Goal: Information Seeking & Learning: Find specific page/section

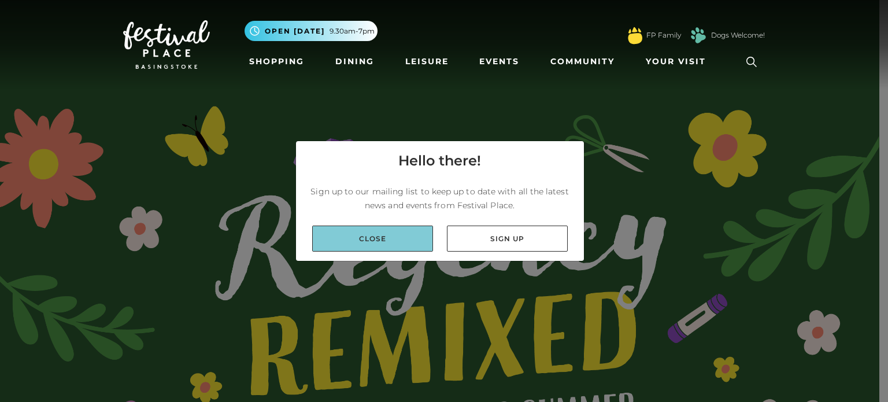
click at [390, 245] on link "Close" at bounding box center [372, 239] width 121 height 26
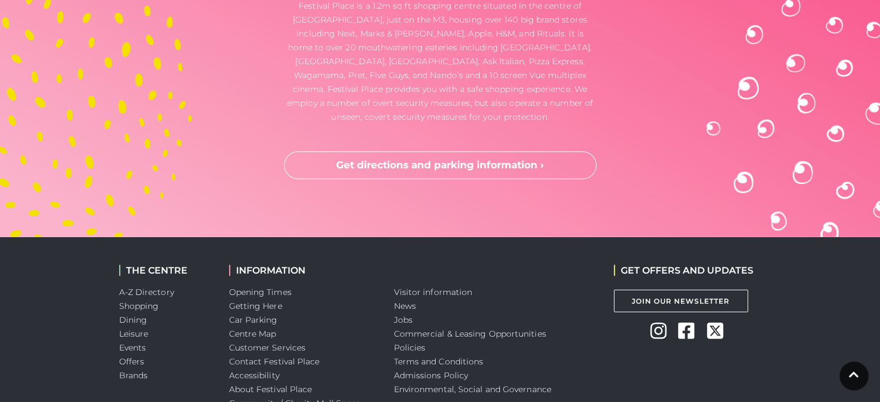
scroll to position [3527, 0]
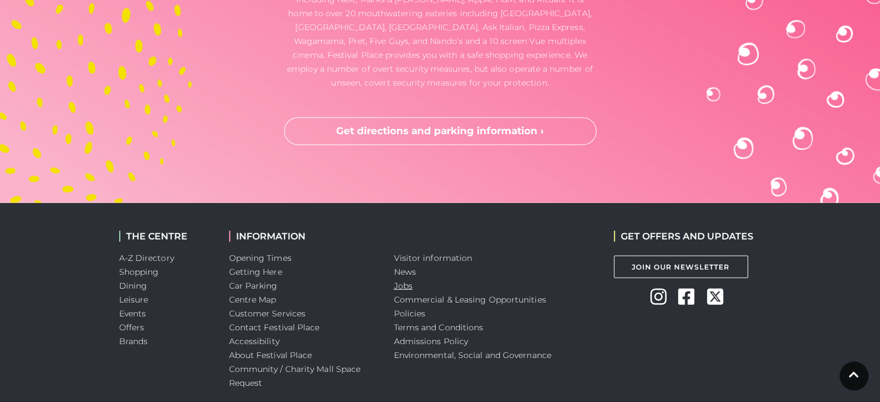
click at [401, 286] on link "Jobs" at bounding box center [403, 285] width 19 height 10
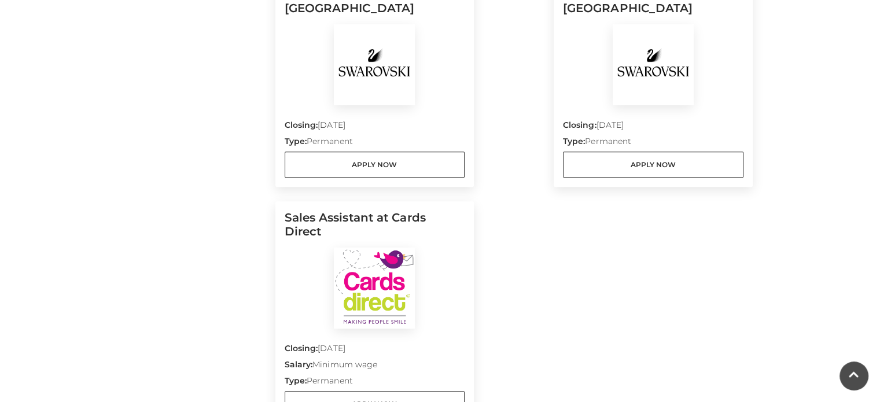
scroll to position [1156, 0]
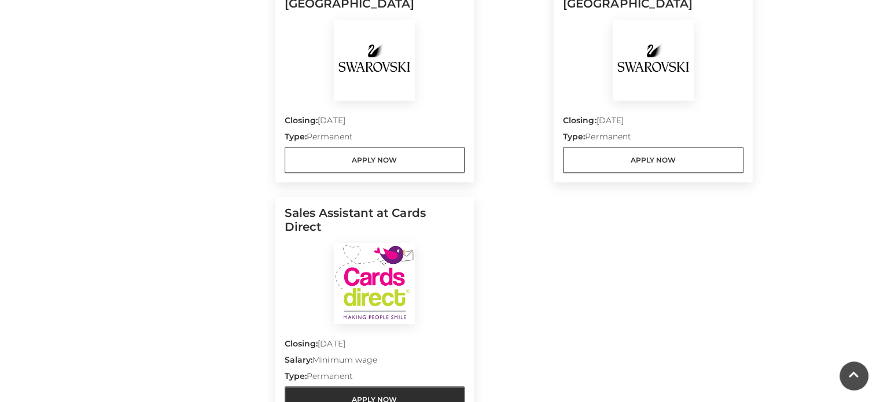
click at [444, 386] on link "Apply Now" at bounding box center [374, 399] width 180 height 26
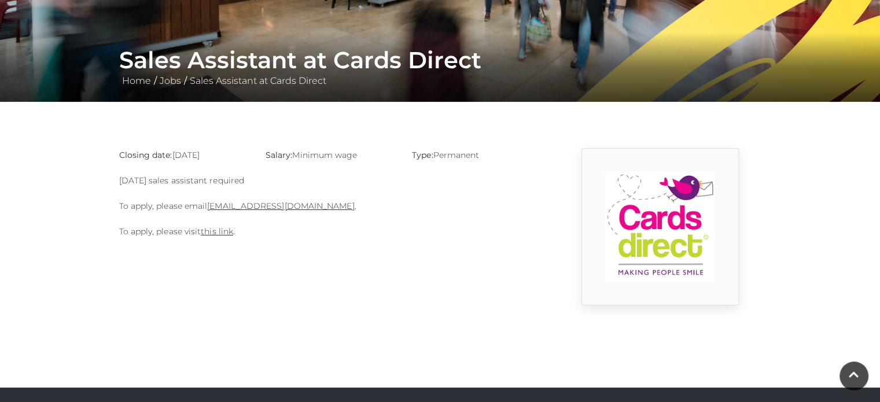
scroll to position [231, 0]
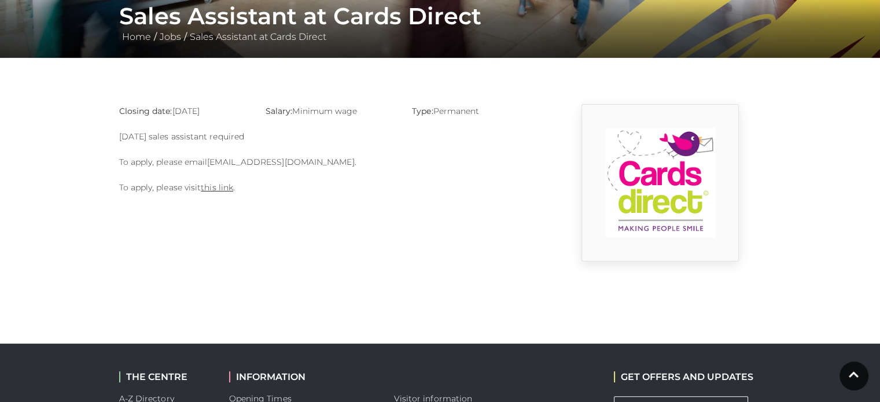
click at [279, 164] on link "basingstoke@cardsdirect.co.uk" at bounding box center [280, 162] width 147 height 10
click at [273, 159] on link "basingstoke@cardsdirect.co.uk" at bounding box center [280, 162] width 147 height 10
drag, startPoint x: 338, startPoint y: 161, endPoint x: 208, endPoint y: 162, distance: 129.5
click at [208, 162] on p "To apply, please email basingstoke@cardsdirect.co.uk ." at bounding box center [330, 162] width 422 height 14
copy p "basingstoke@cardsdirect.co.uk ."
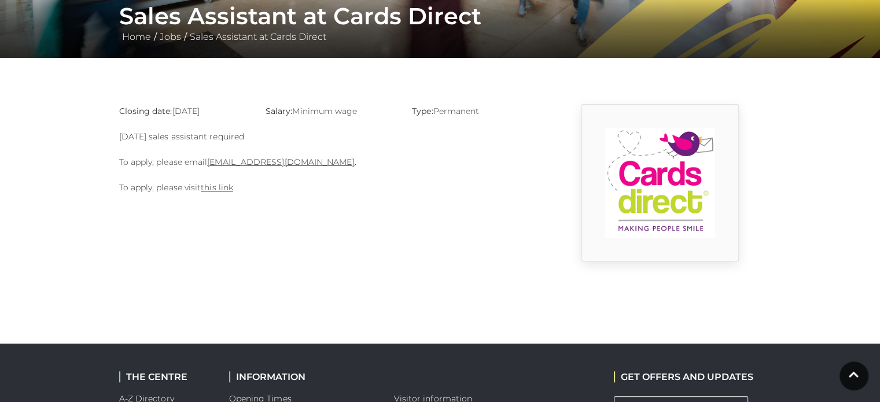
click at [312, 232] on div "Closing date: 31-08-2025 Salary: Minimum wage Type: Permanent Sunday sales assi…" at bounding box center [329, 182] width 439 height 157
click at [223, 184] on link "this link" at bounding box center [217, 187] width 32 height 10
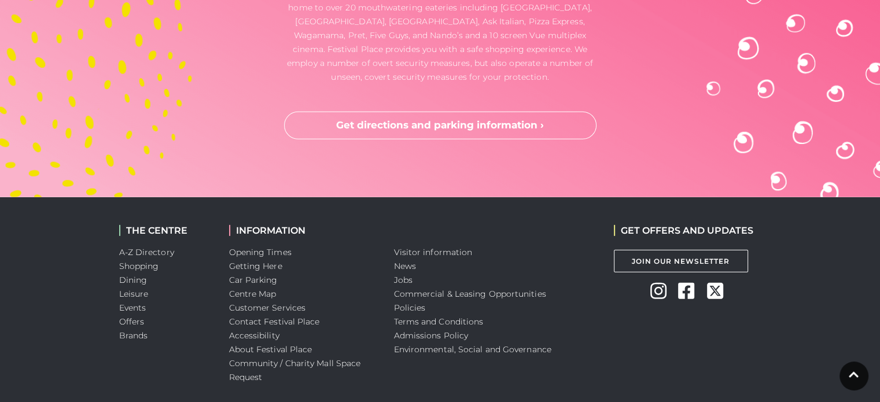
scroll to position [3590, 0]
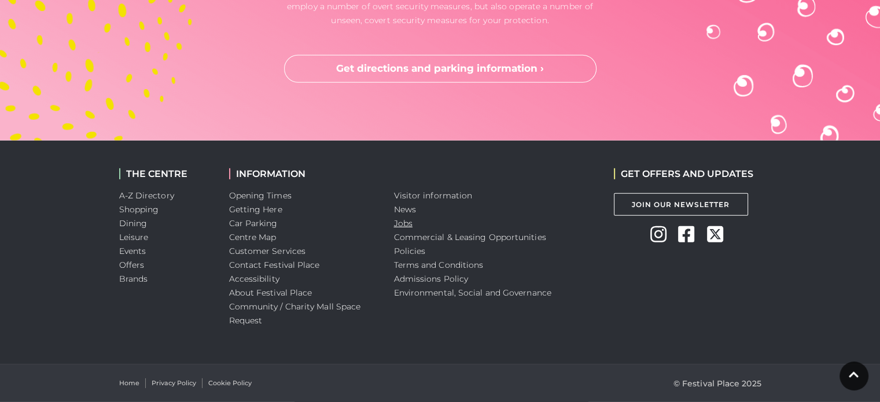
click at [407, 221] on link "Jobs" at bounding box center [403, 223] width 19 height 10
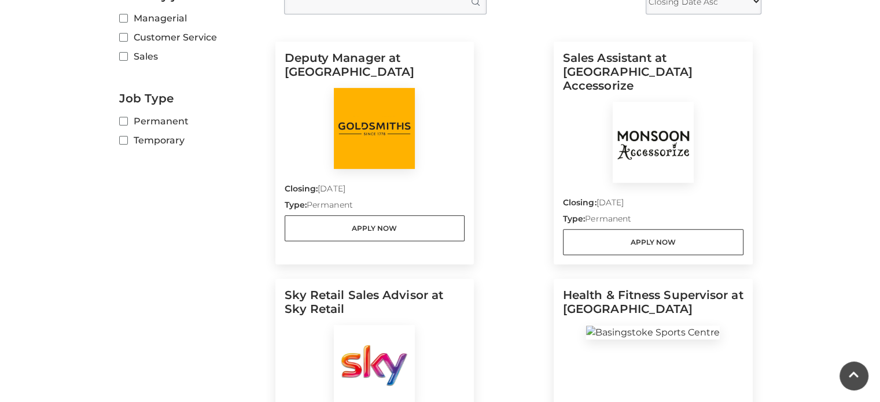
scroll to position [405, 0]
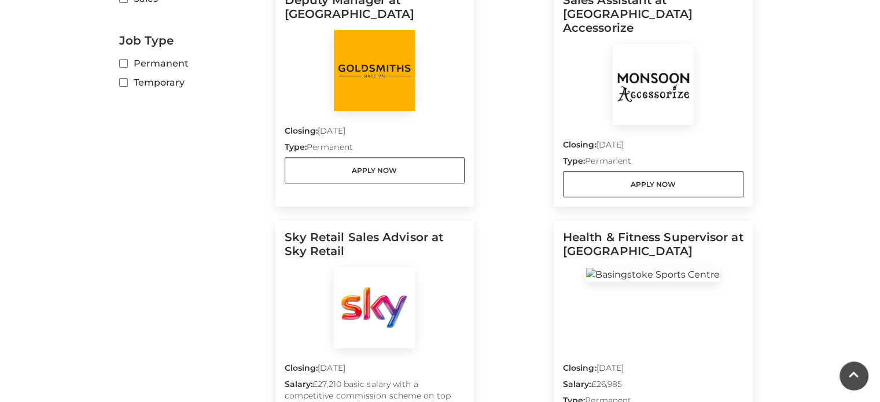
click at [648, 76] on img at bounding box center [652, 84] width 81 height 81
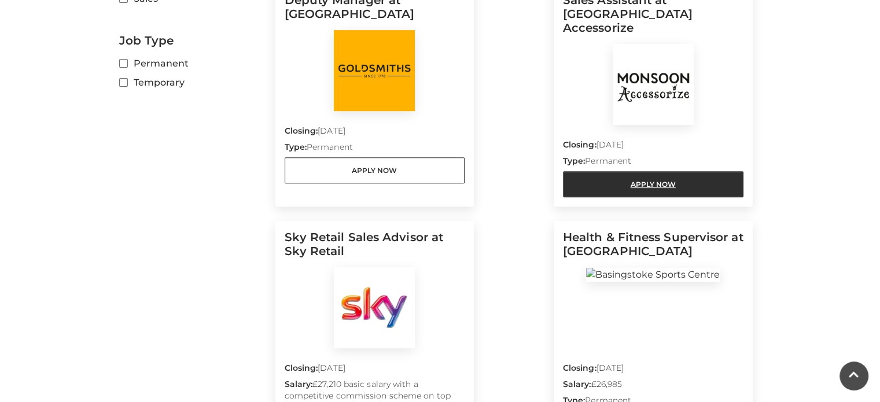
click at [633, 171] on link "Apply Now" at bounding box center [653, 184] width 180 height 26
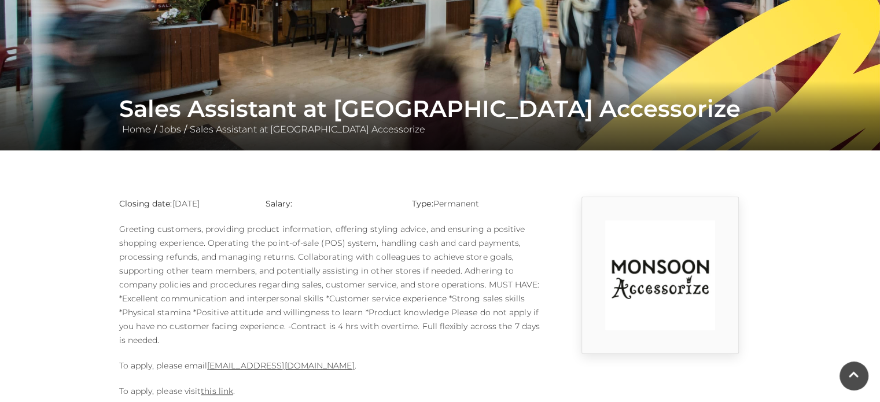
scroll to position [116, 0]
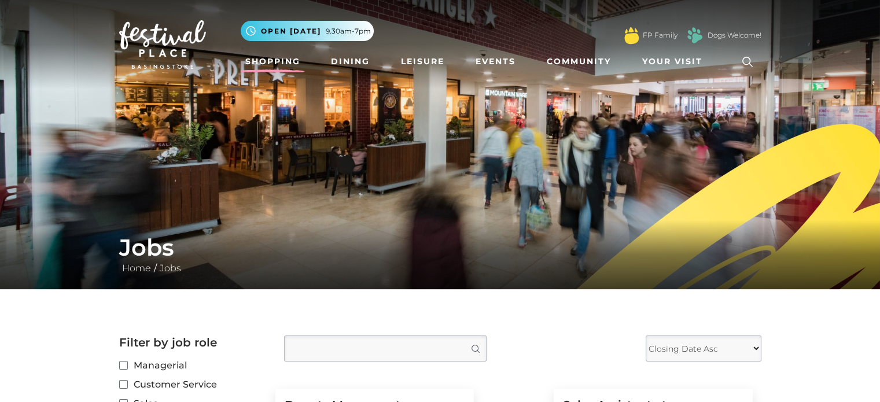
click at [264, 64] on link "Shopping" at bounding box center [273, 61] width 64 height 21
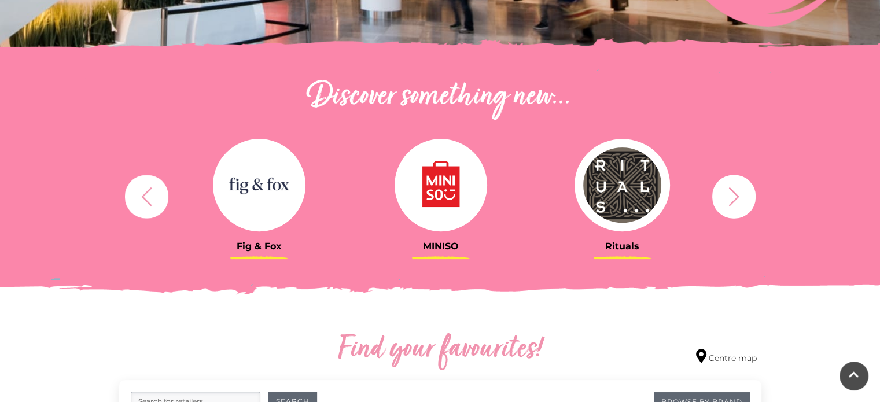
scroll to position [347, 0]
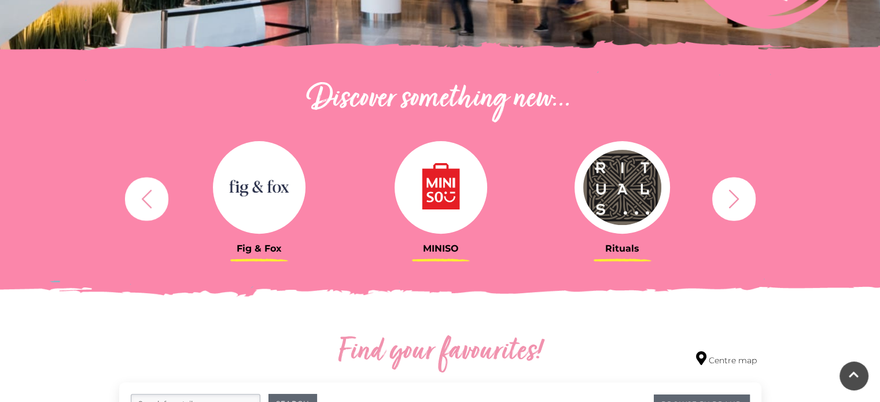
click at [236, 184] on img at bounding box center [259, 187] width 93 height 93
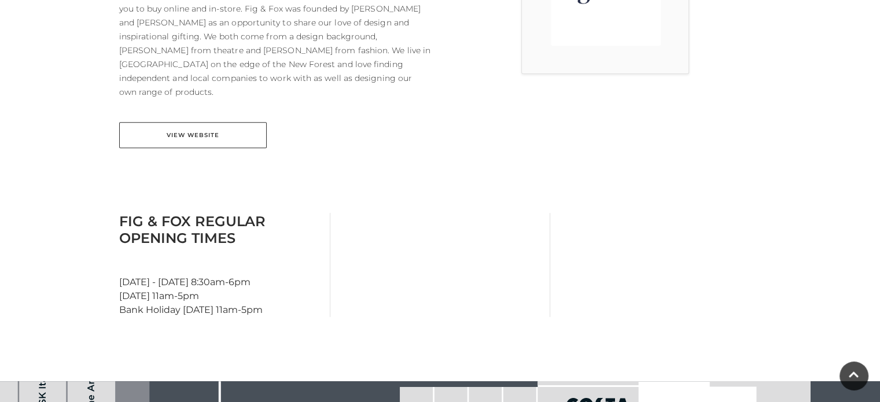
scroll to position [430, 0]
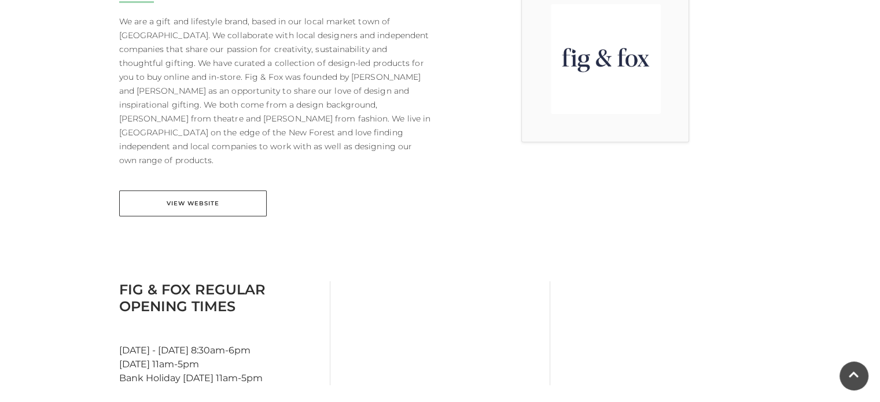
scroll to position [405, 0]
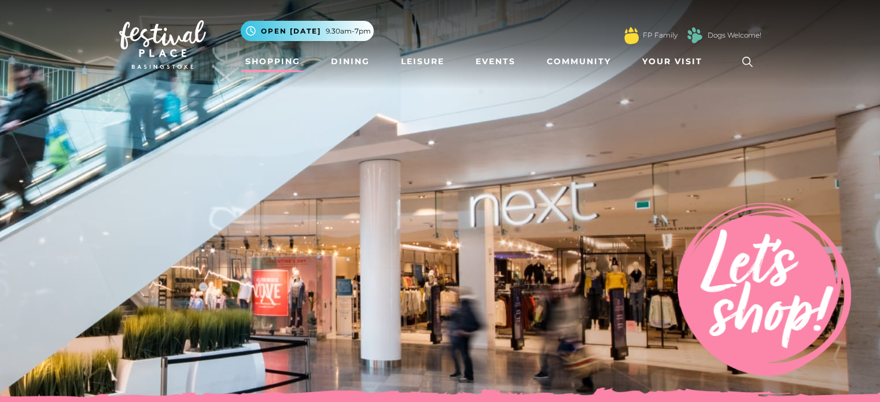
scroll to position [347, 0]
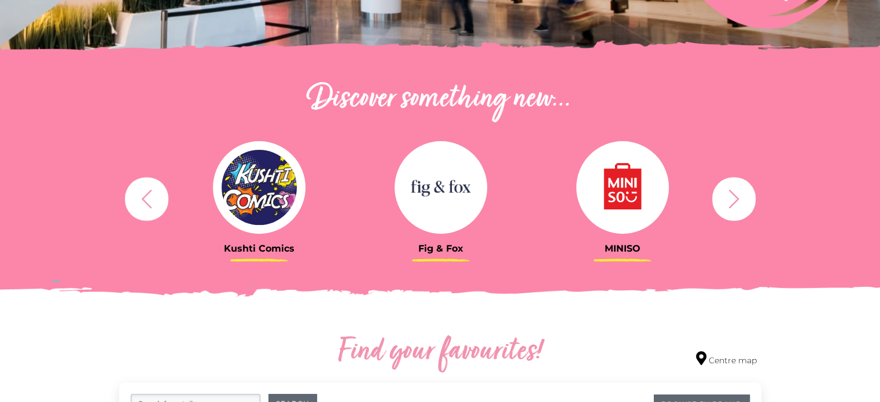
click at [724, 201] on icon "button" at bounding box center [733, 198] width 21 height 21
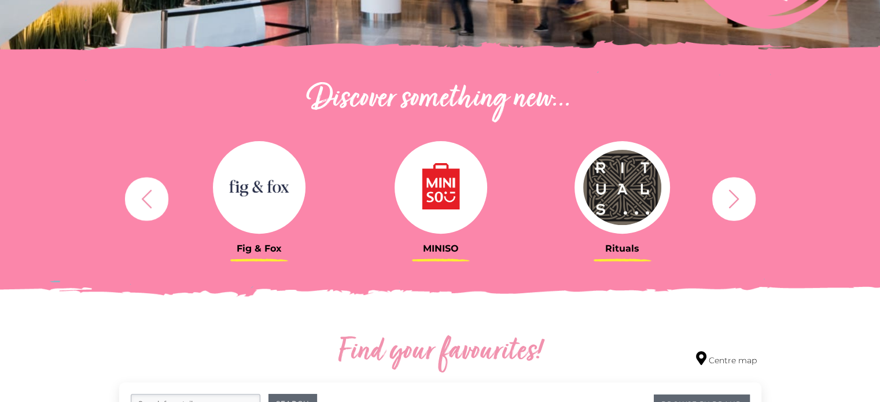
click at [620, 187] on img at bounding box center [622, 187] width 96 height 93
click at [611, 228] on img at bounding box center [622, 187] width 96 height 93
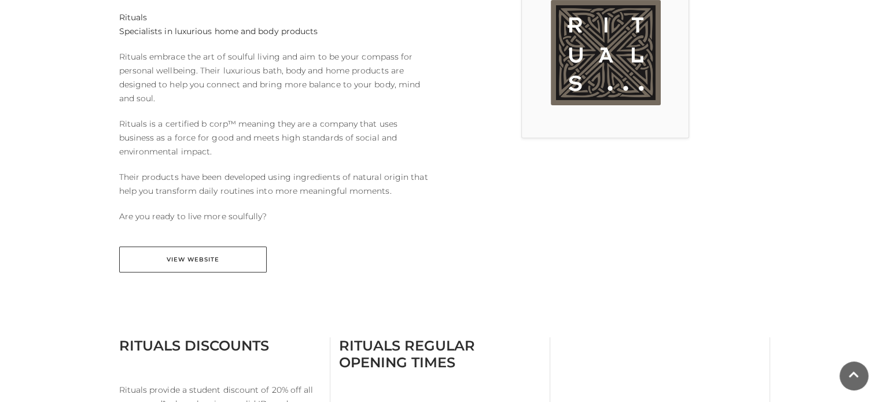
scroll to position [384, 0]
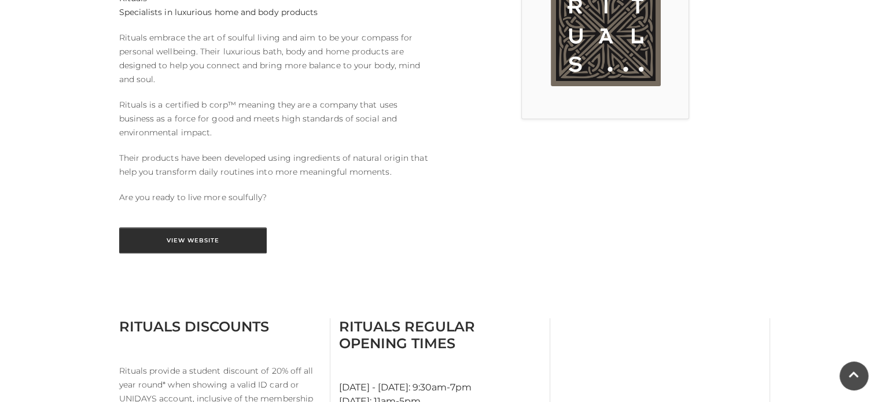
click at [242, 234] on link "View Website" at bounding box center [192, 240] width 147 height 26
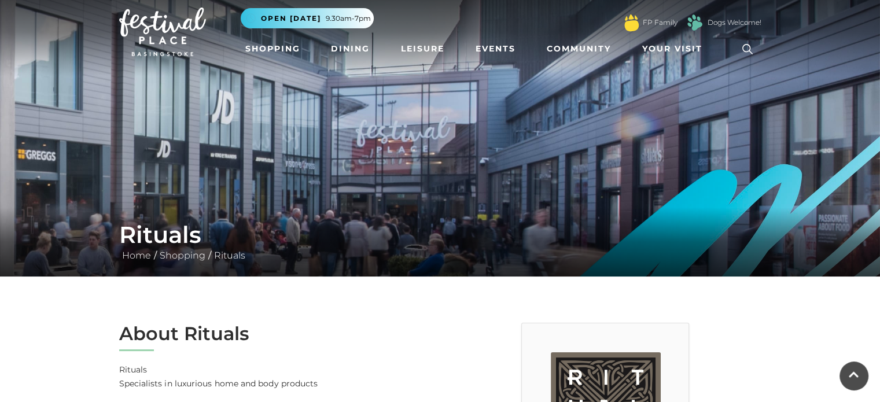
scroll to position [0, 0]
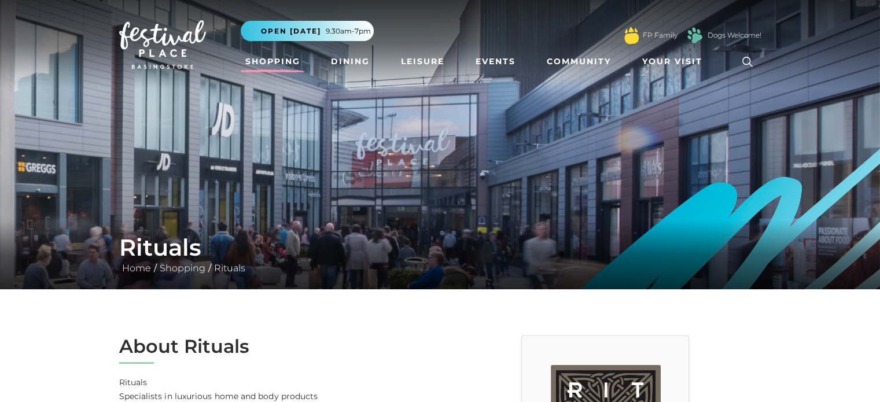
click at [283, 64] on link "Shopping" at bounding box center [273, 61] width 64 height 21
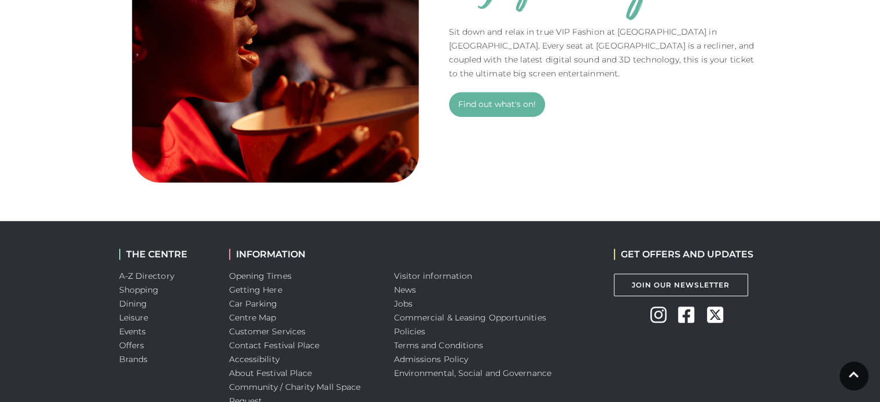
scroll to position [925, 0]
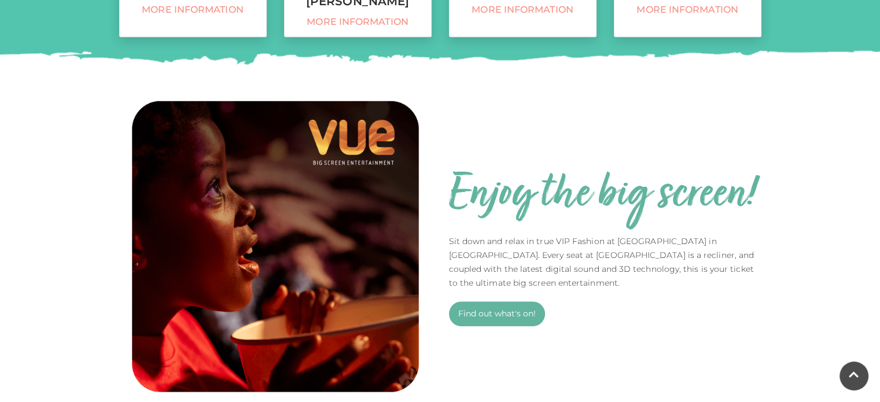
click at [345, 117] on img at bounding box center [275, 246] width 312 height 312
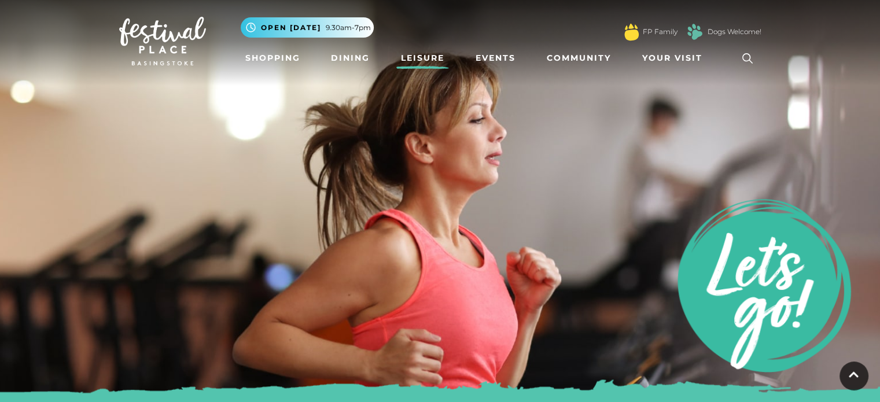
scroll to position [0, 0]
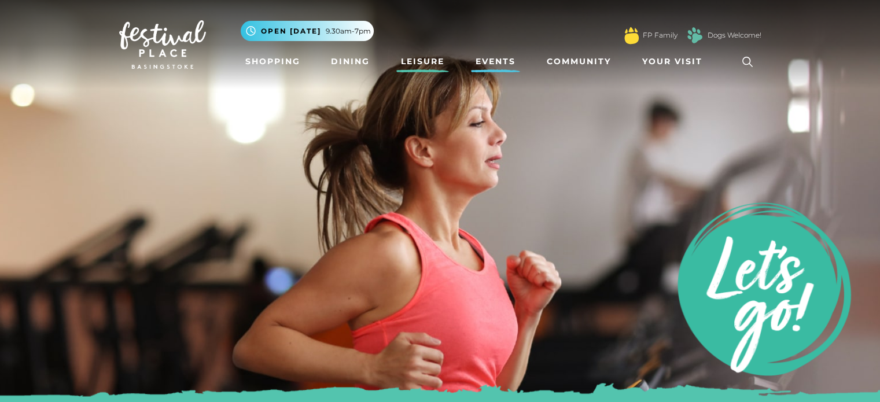
click at [505, 60] on link "Events" at bounding box center [495, 61] width 49 height 21
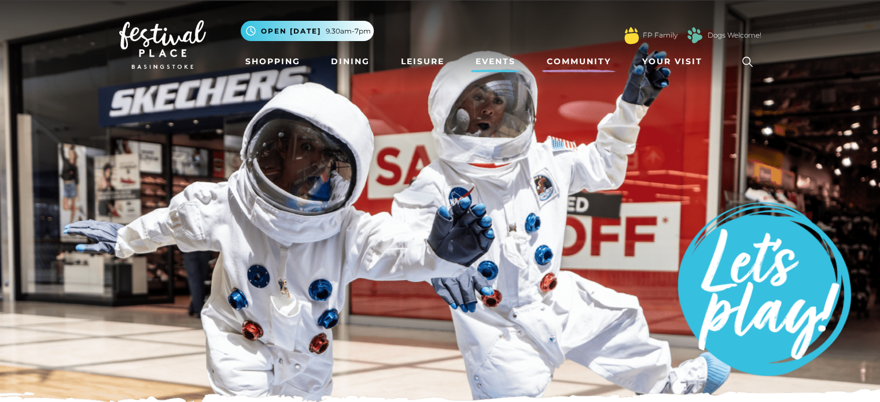
click at [582, 57] on link "Community" at bounding box center [578, 61] width 73 height 21
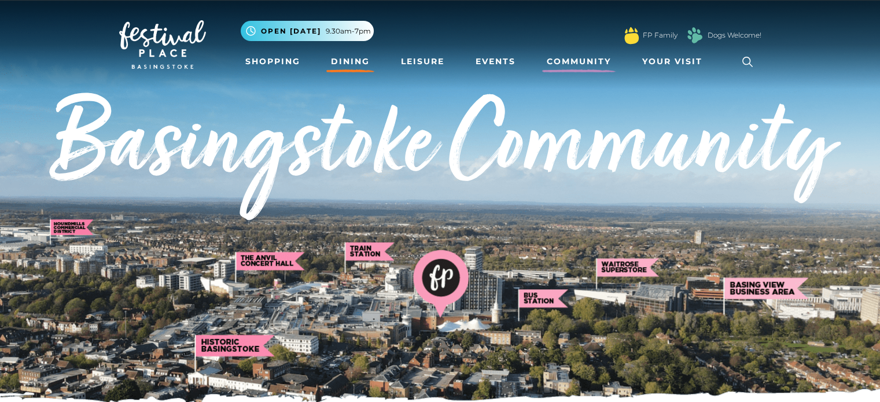
click at [331, 58] on link "Dining" at bounding box center [350, 61] width 48 height 21
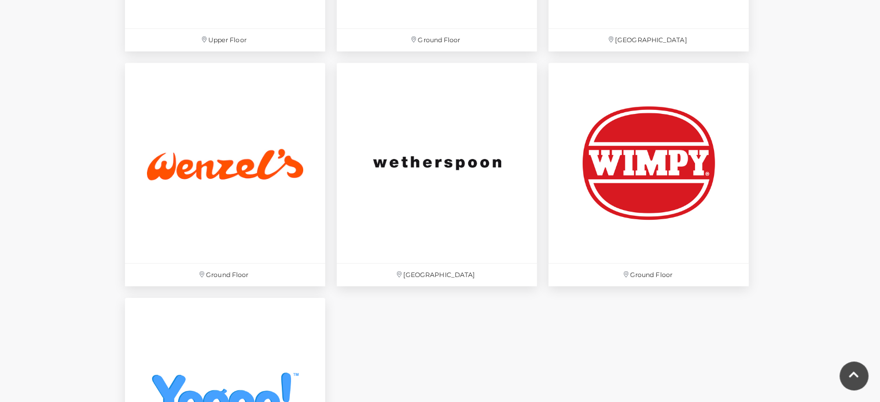
scroll to position [3585, 0]
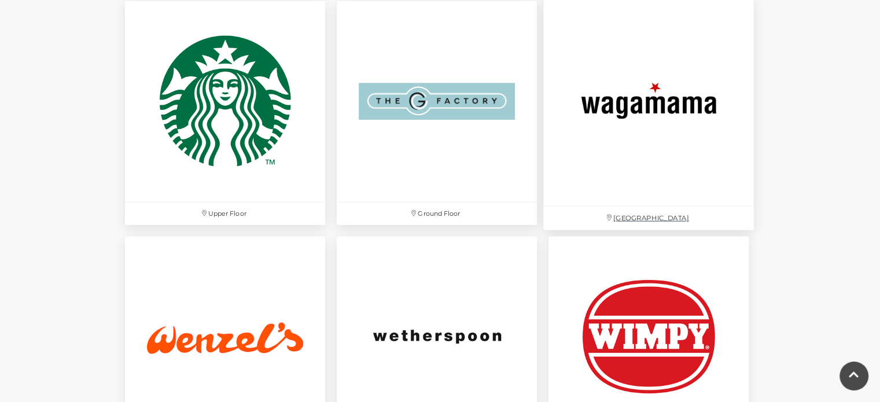
click at [685, 115] on img at bounding box center [648, 101] width 210 height 210
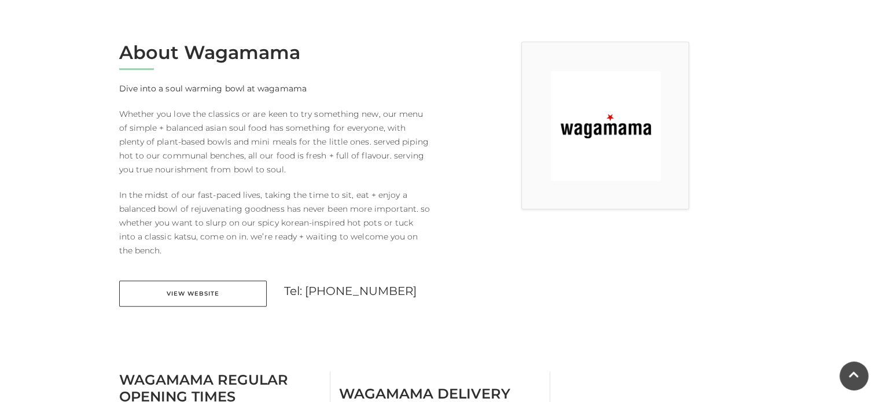
scroll to position [347, 0]
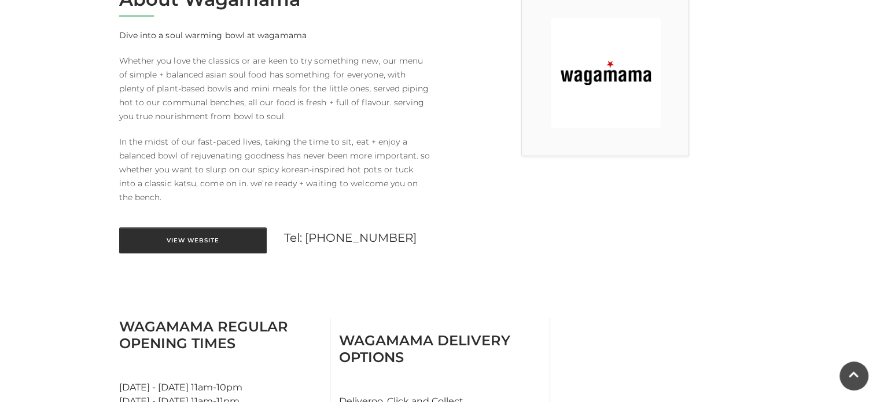
click at [204, 235] on link "View Website" at bounding box center [192, 240] width 147 height 26
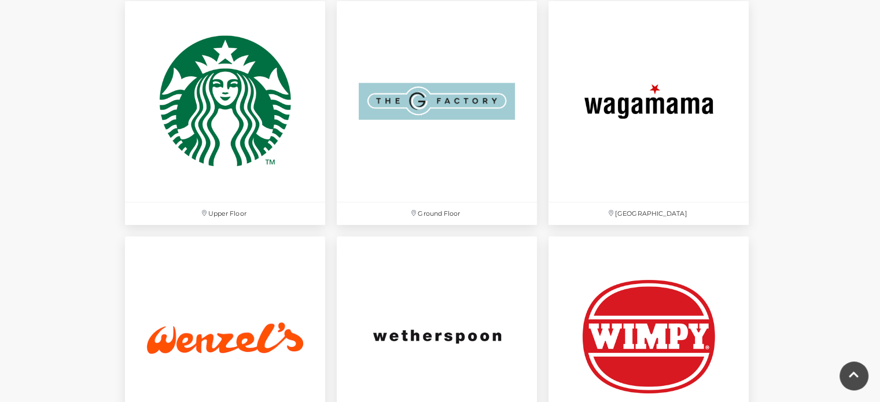
scroll to position [3527, 0]
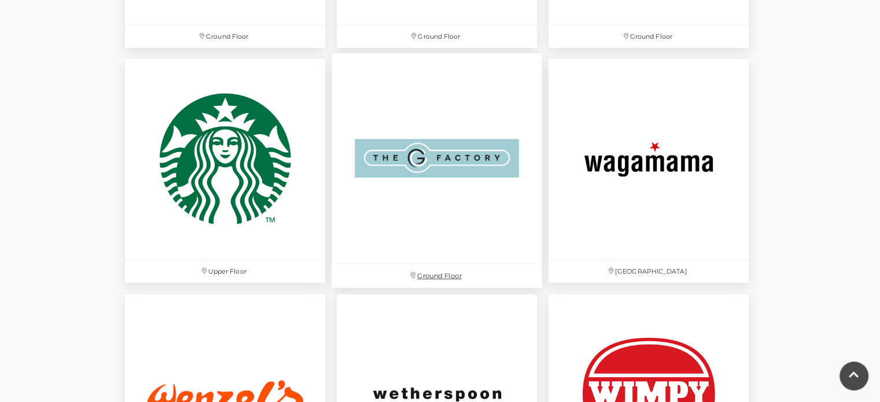
click at [414, 155] on img at bounding box center [436, 159] width 210 height 210
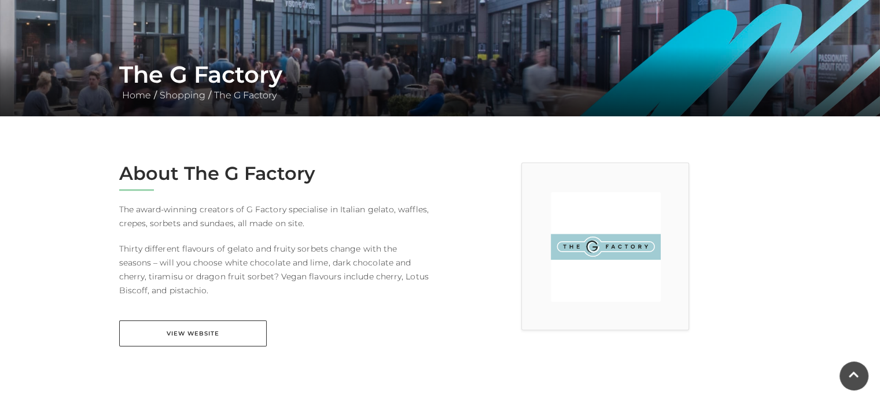
scroll to position [173, 0]
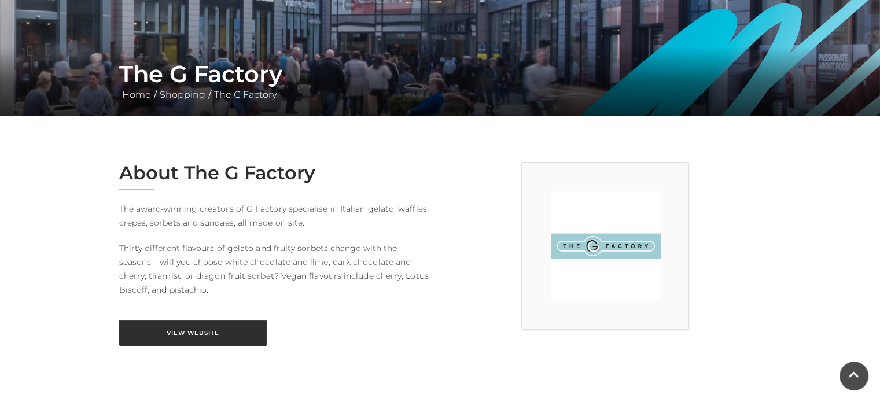
click at [204, 328] on link "View Website" at bounding box center [192, 333] width 147 height 26
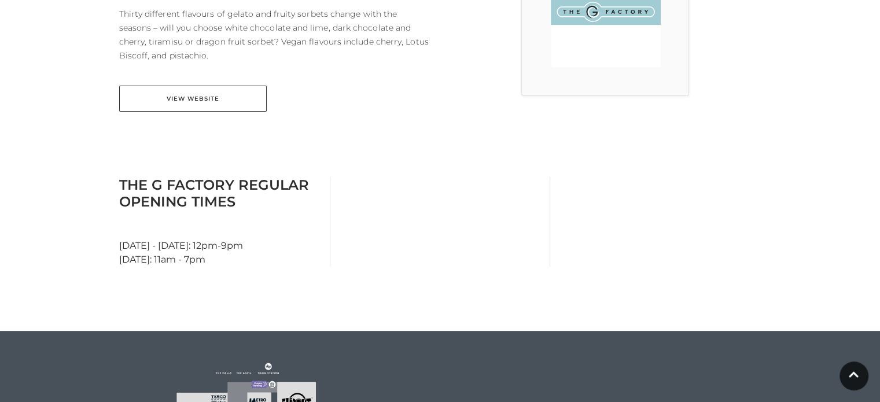
scroll to position [289, 0]
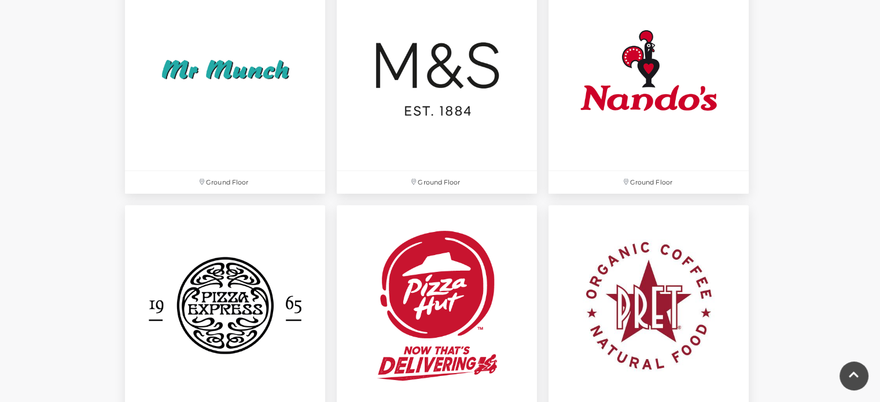
scroll to position [2891, 0]
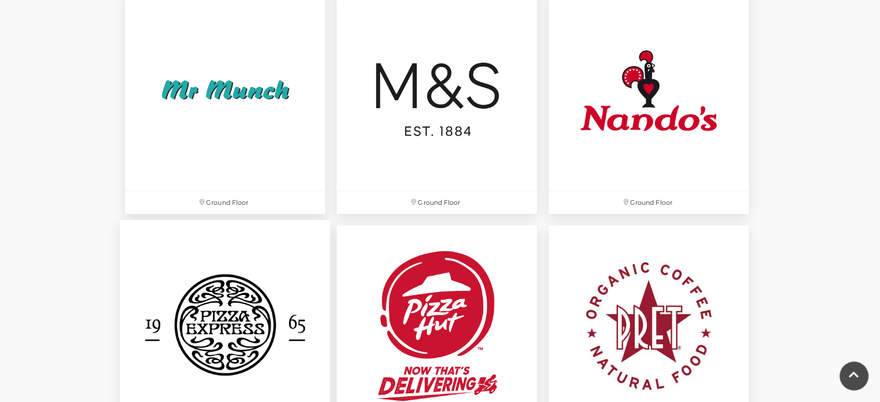
click at [265, 289] on img at bounding box center [225, 325] width 210 height 210
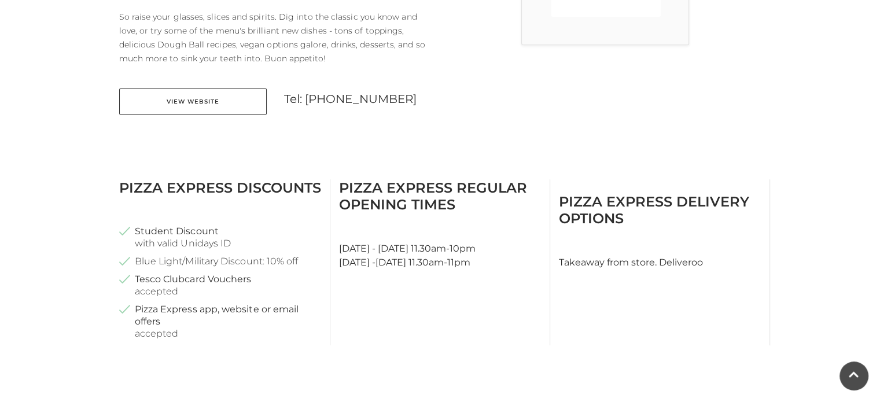
scroll to position [463, 0]
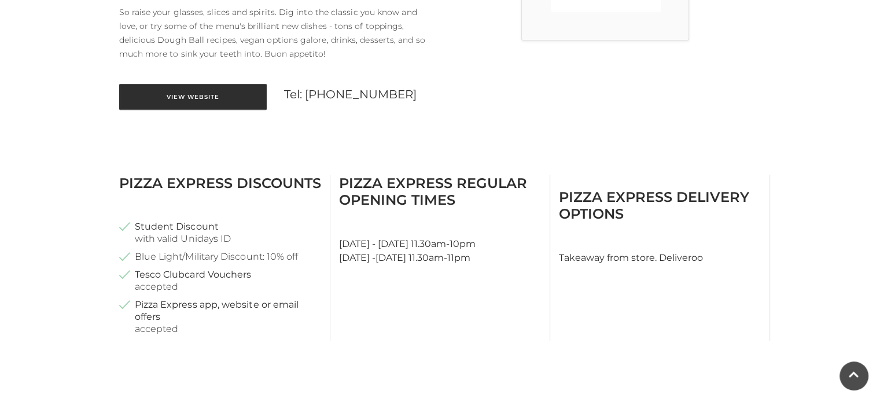
click at [220, 91] on link "View Website" at bounding box center [192, 97] width 147 height 26
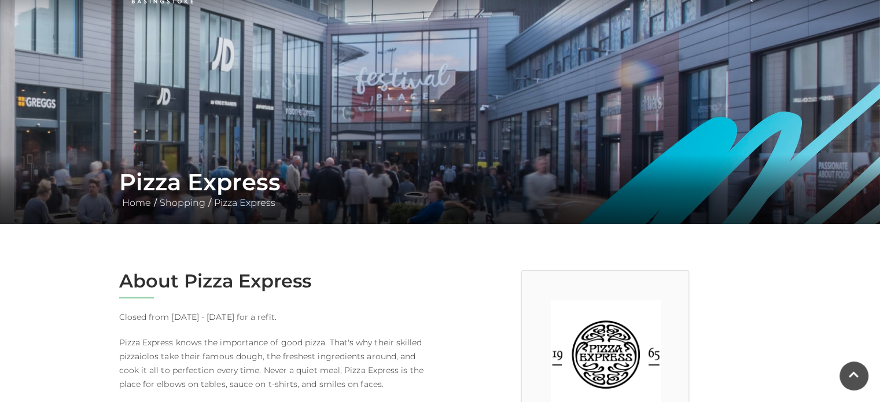
scroll to position [0, 0]
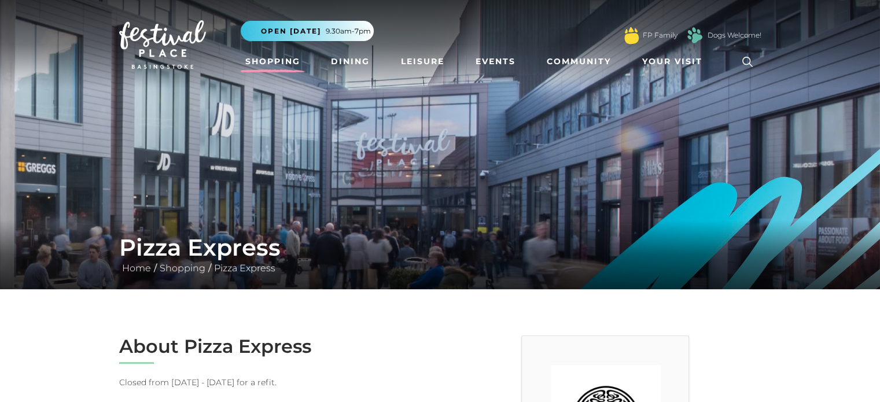
click at [297, 60] on link "Shopping" at bounding box center [273, 61] width 64 height 21
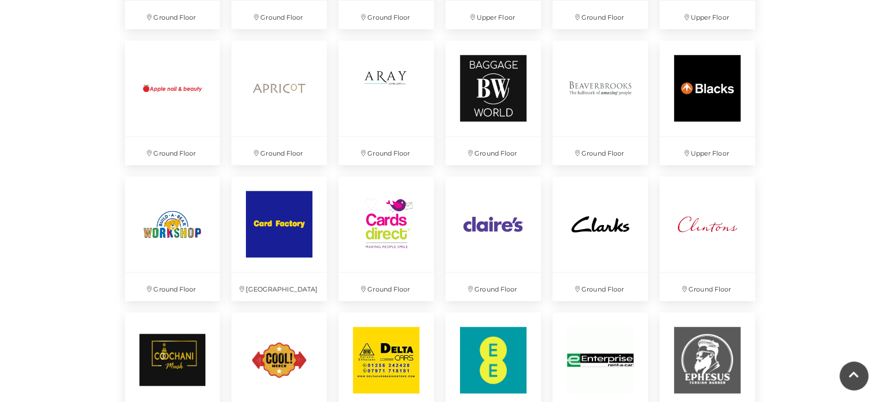
scroll to position [983, 0]
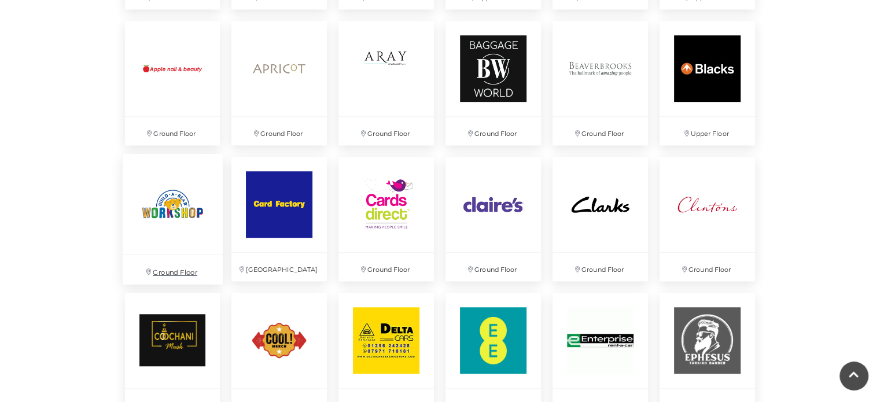
click at [164, 186] on img at bounding box center [172, 204] width 100 height 100
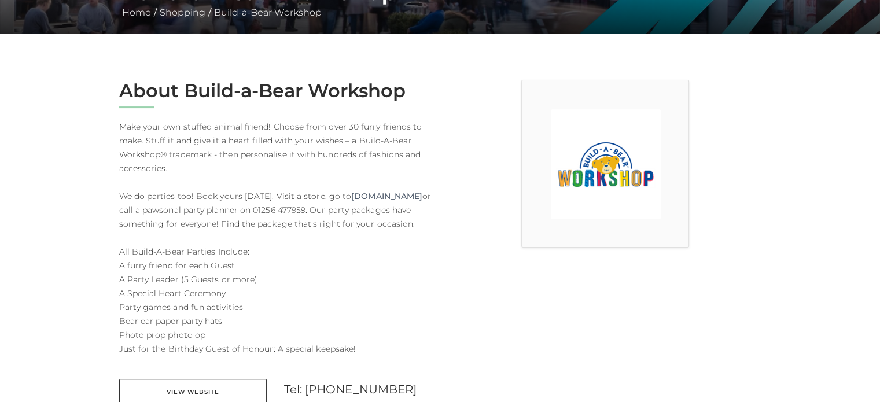
scroll to position [347, 0]
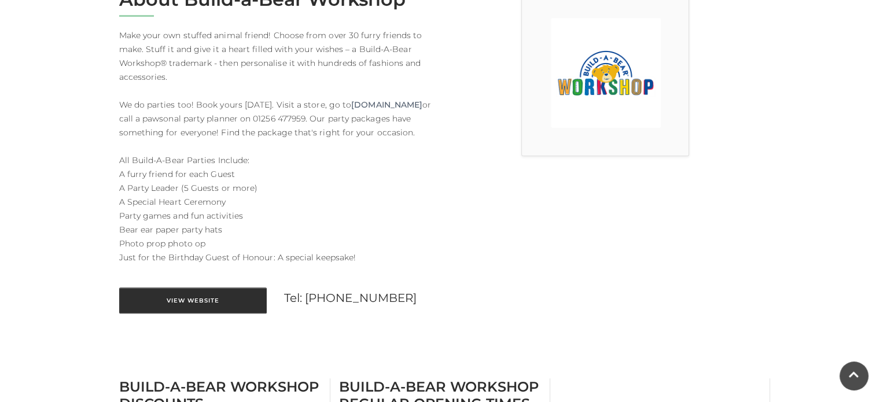
click at [215, 313] on link "View Website" at bounding box center [192, 300] width 147 height 26
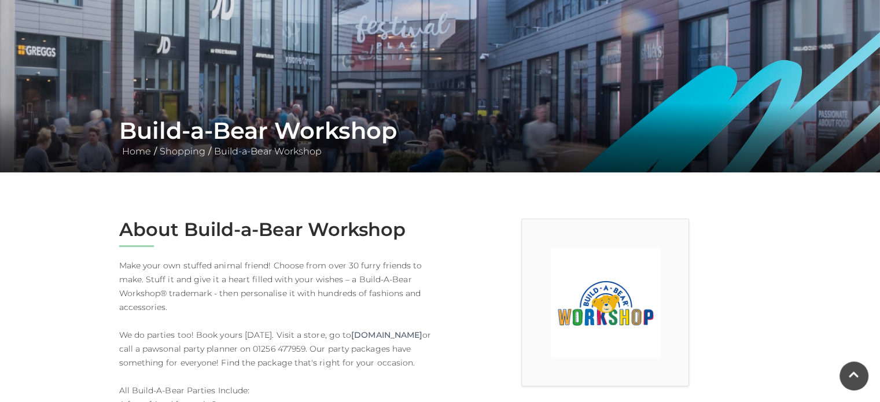
scroll to position [116, 0]
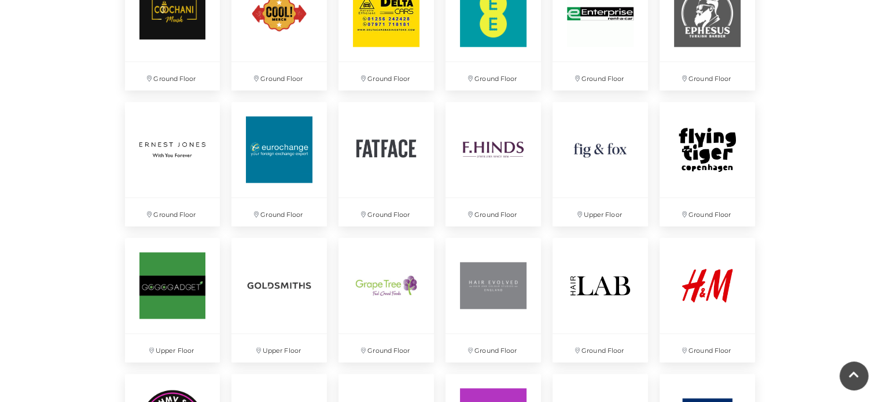
scroll to position [1330, 0]
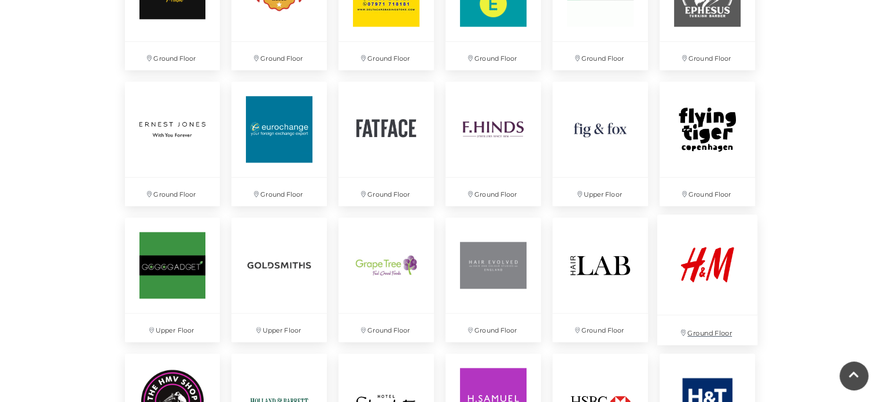
click at [721, 252] on img at bounding box center [707, 264] width 100 height 100
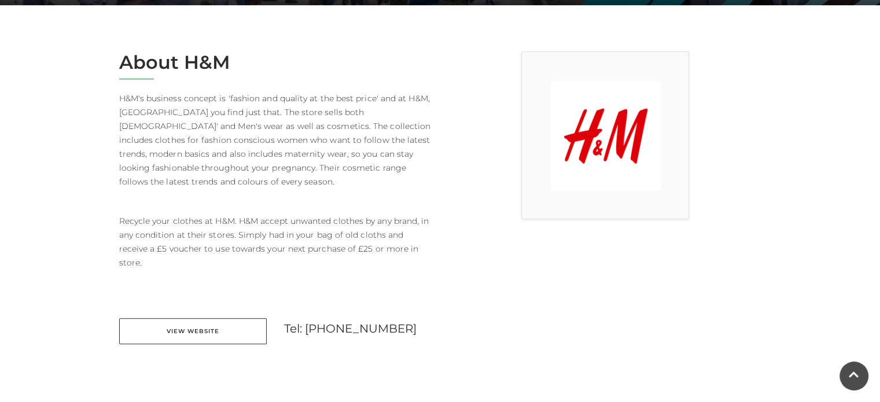
scroll to position [347, 0]
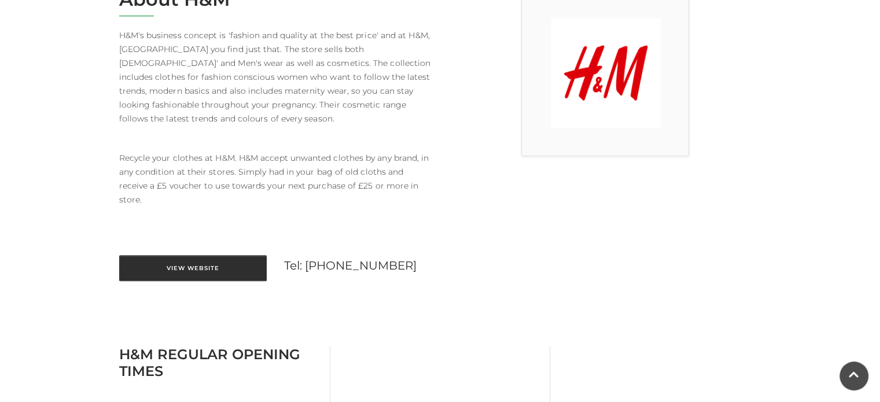
click at [174, 256] on link "View Website" at bounding box center [192, 268] width 147 height 26
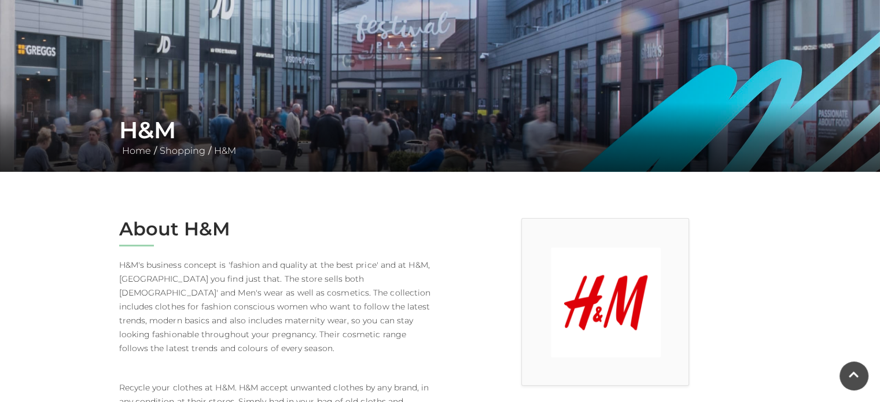
scroll to position [116, 0]
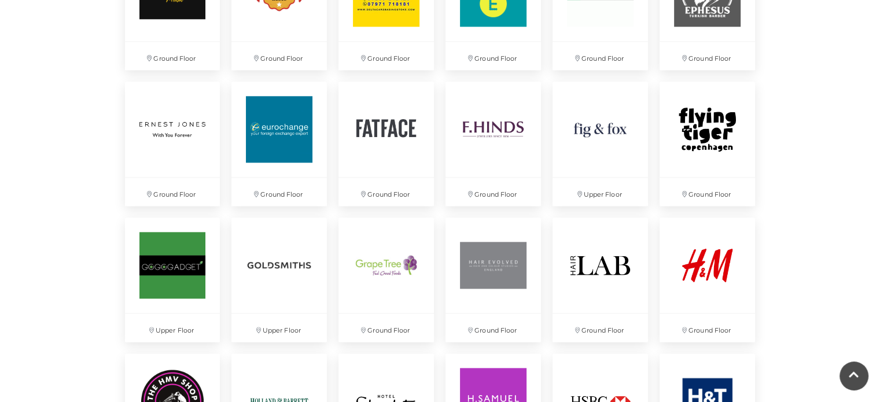
scroll to position [1330, 0]
click at [809, 147] on div "Discover something new... Rituals Toytown Søstrene Grene Kushti Comics Fig & Fox" at bounding box center [440, 391] width 880 height 3443
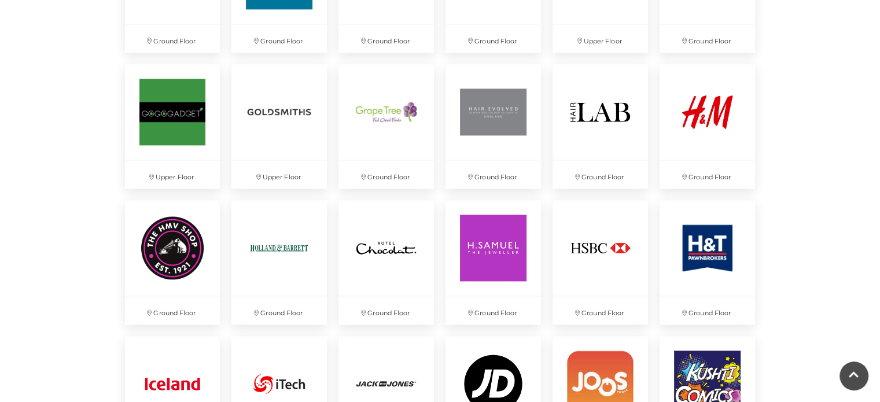
scroll to position [1503, 0]
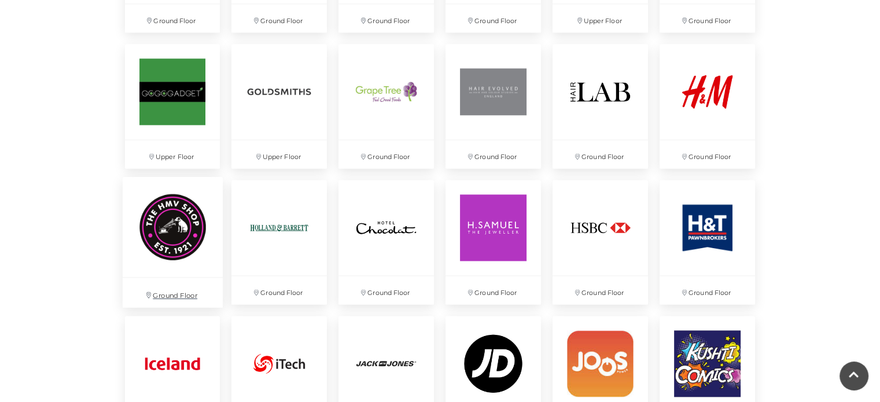
click at [191, 213] on img at bounding box center [172, 226] width 100 height 100
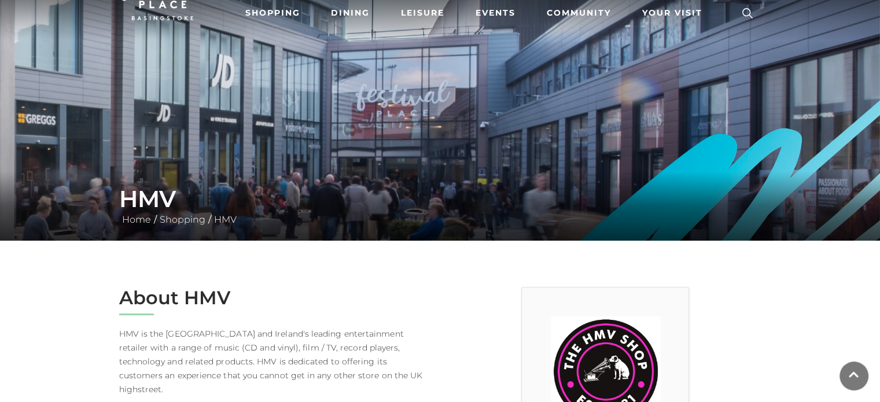
scroll to position [173, 0]
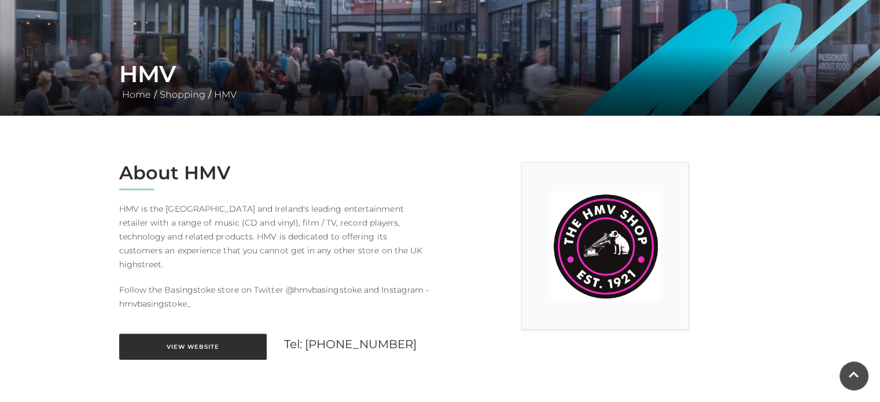
click at [216, 334] on link "View Website" at bounding box center [192, 347] width 147 height 26
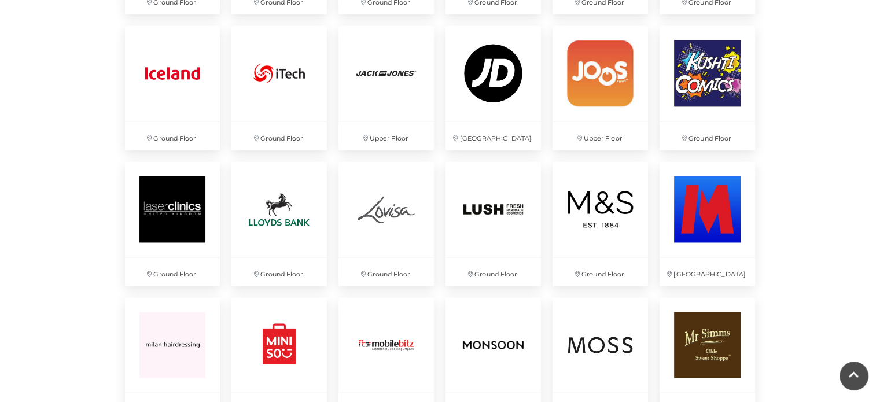
scroll to position [1850, 0]
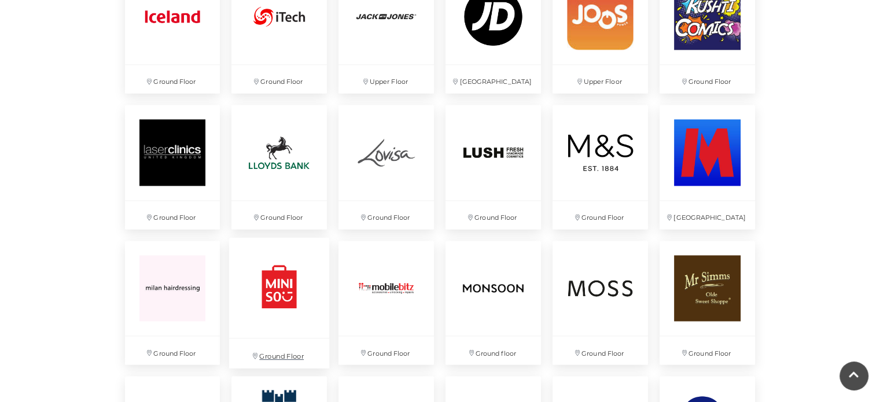
click at [293, 300] on img at bounding box center [279, 287] width 100 height 100
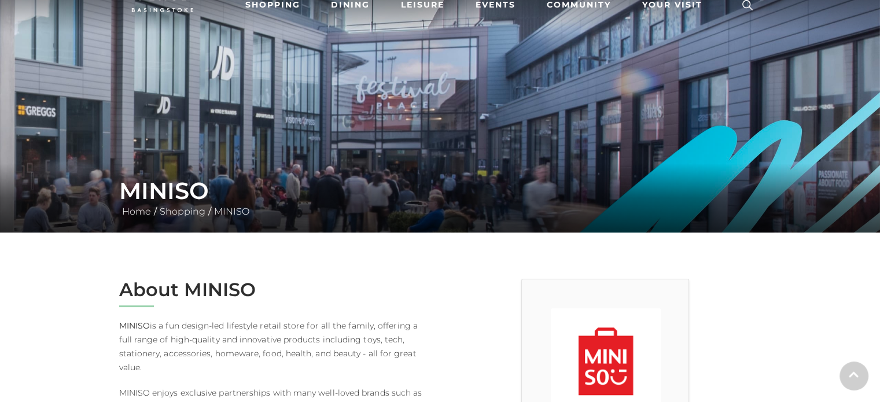
scroll to position [231, 0]
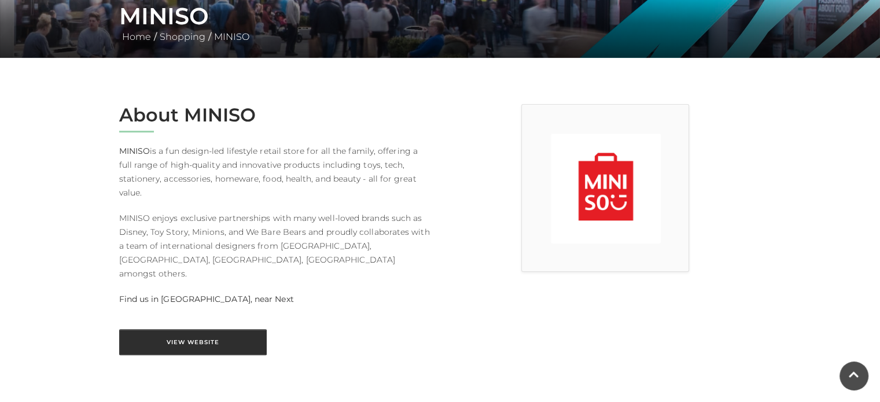
click at [183, 329] on link "View Website" at bounding box center [192, 342] width 147 height 26
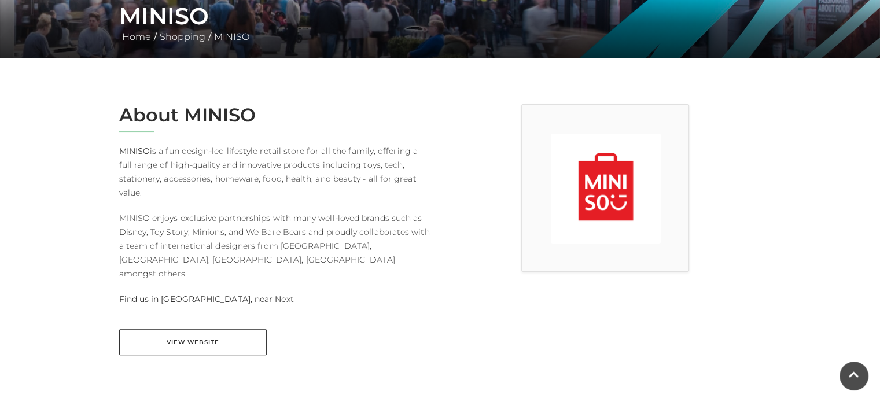
scroll to position [0, 0]
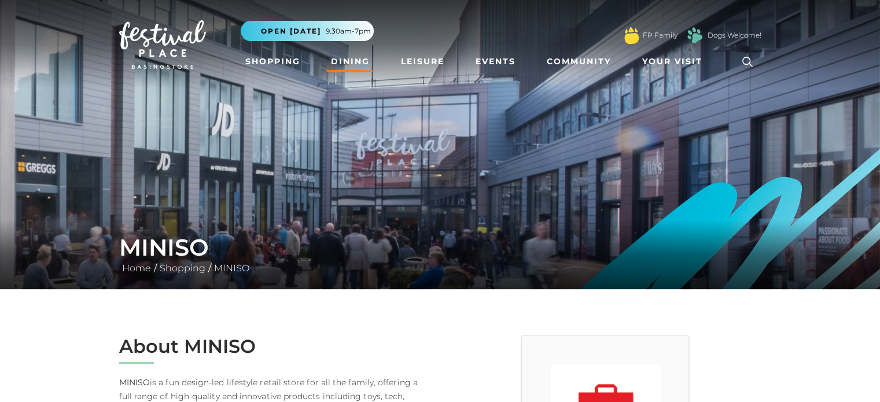
click at [338, 64] on link "Dining" at bounding box center [350, 61] width 48 height 21
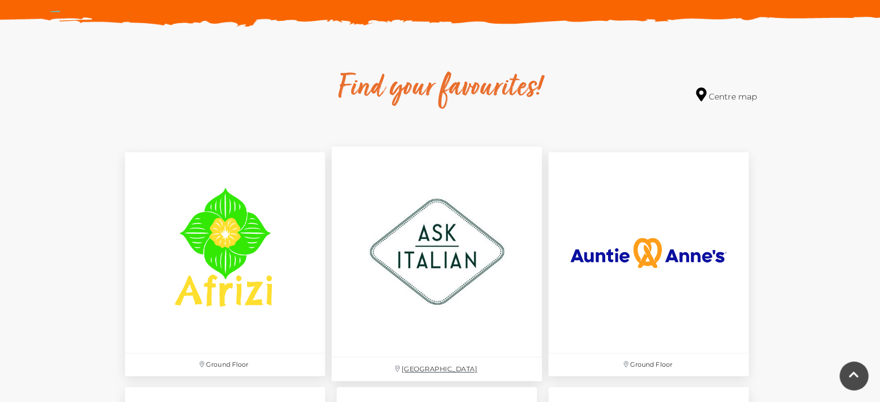
scroll to position [636, 0]
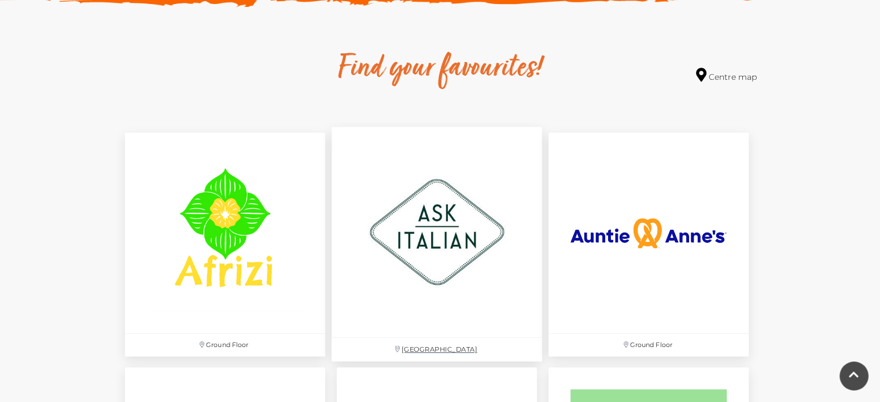
click at [444, 228] on img at bounding box center [436, 232] width 210 height 210
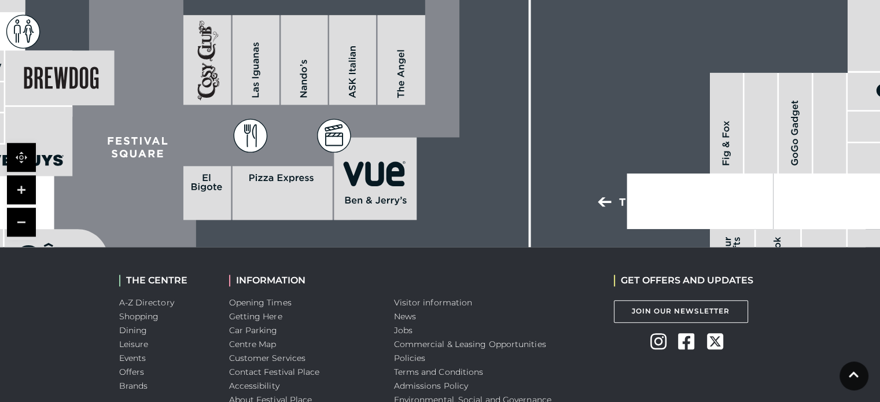
scroll to position [1083, 0]
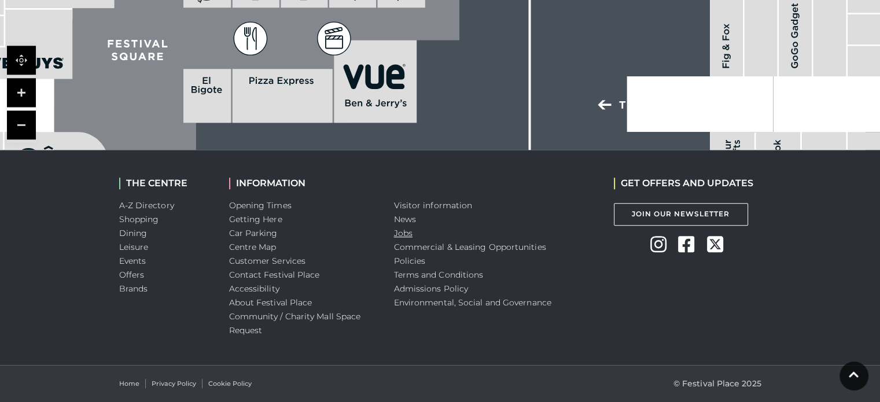
click at [408, 232] on link "Jobs" at bounding box center [403, 233] width 19 height 10
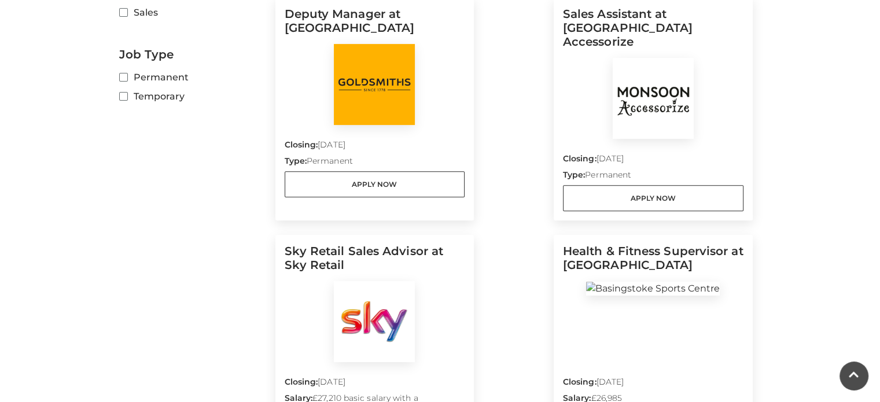
scroll to position [463, 0]
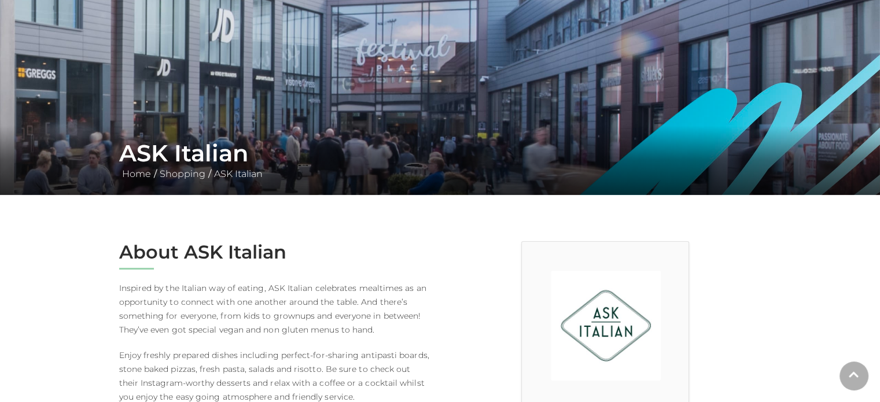
scroll to position [289, 0]
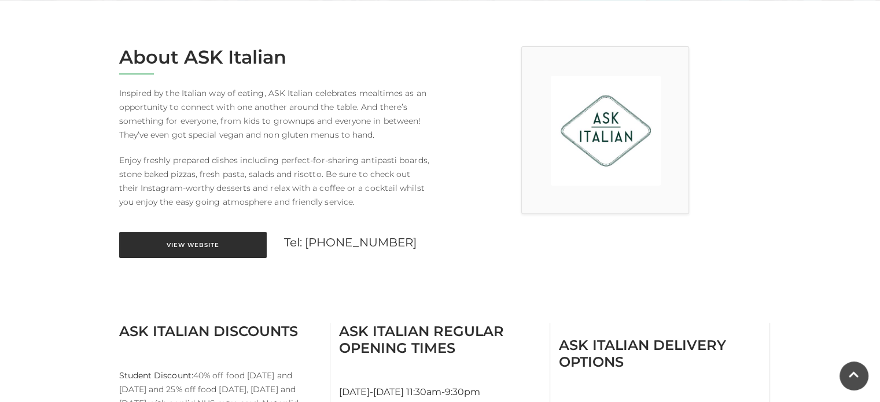
click at [235, 245] on link "View Website" at bounding box center [192, 245] width 147 height 26
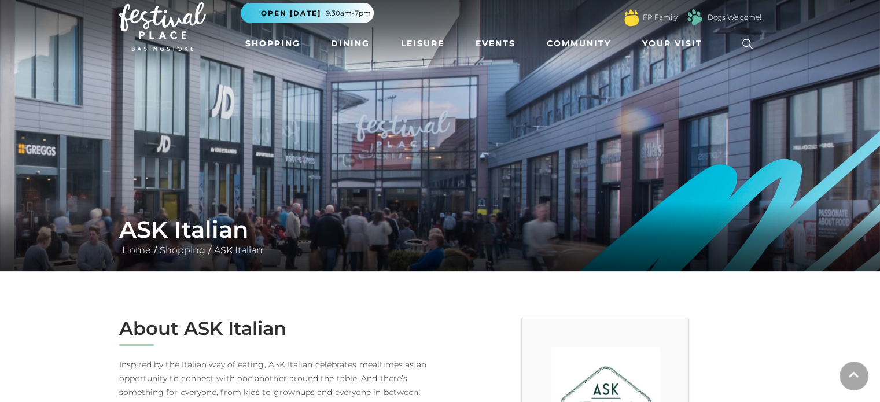
scroll to position [0, 0]
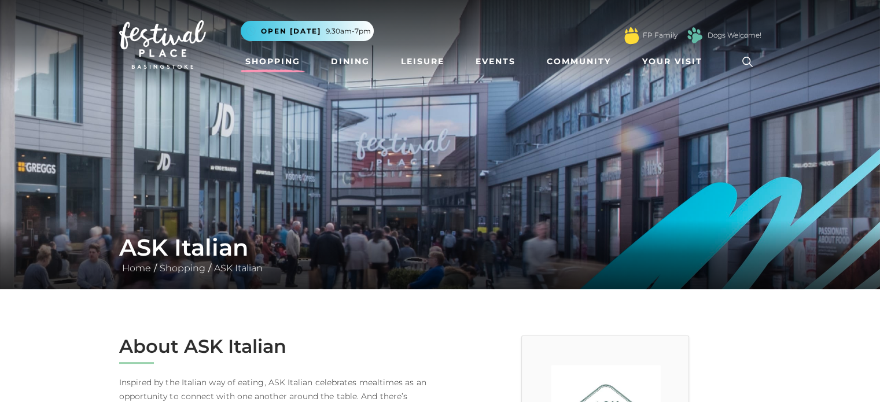
click at [286, 61] on link "Shopping" at bounding box center [273, 61] width 64 height 21
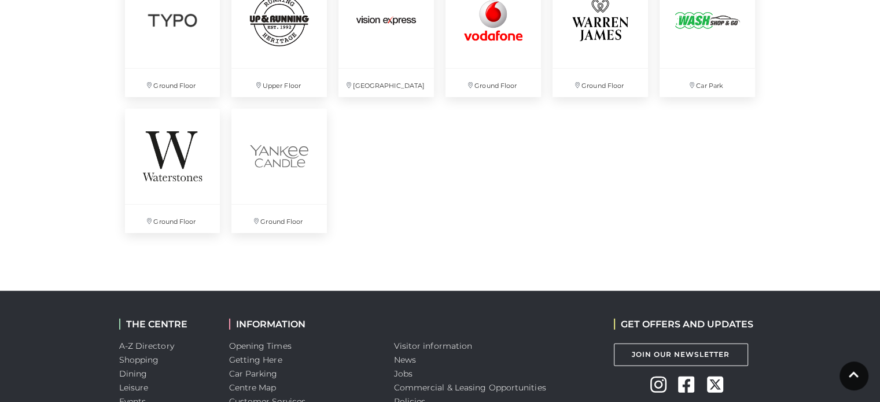
scroll to position [3354, 0]
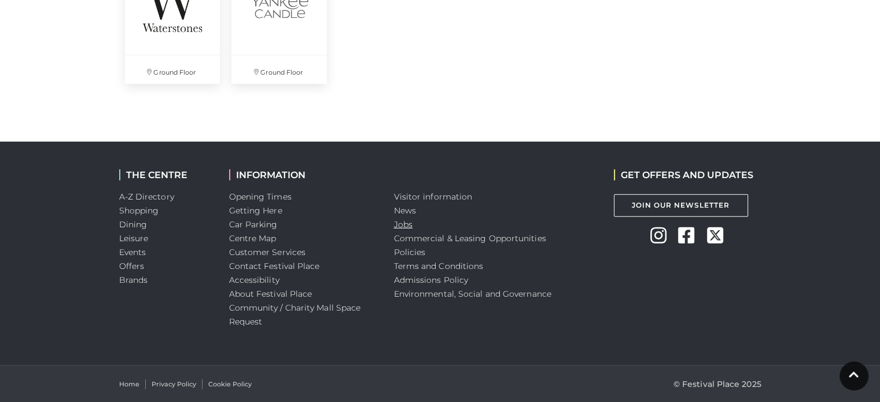
click at [407, 223] on link "Jobs" at bounding box center [403, 224] width 19 height 10
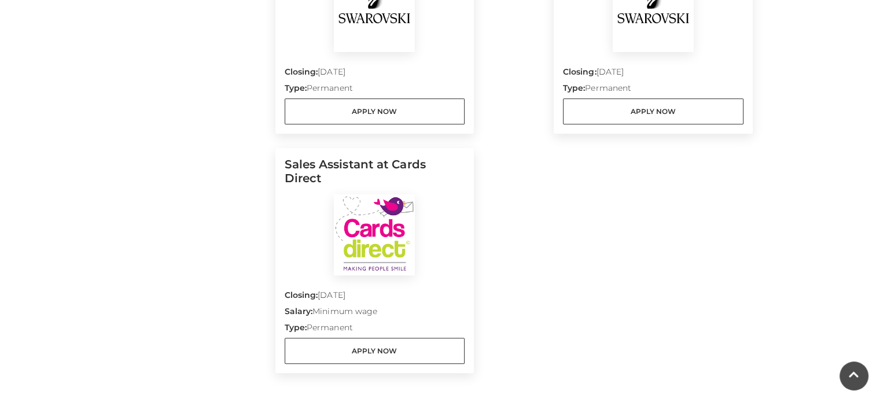
scroll to position [1214, 0]
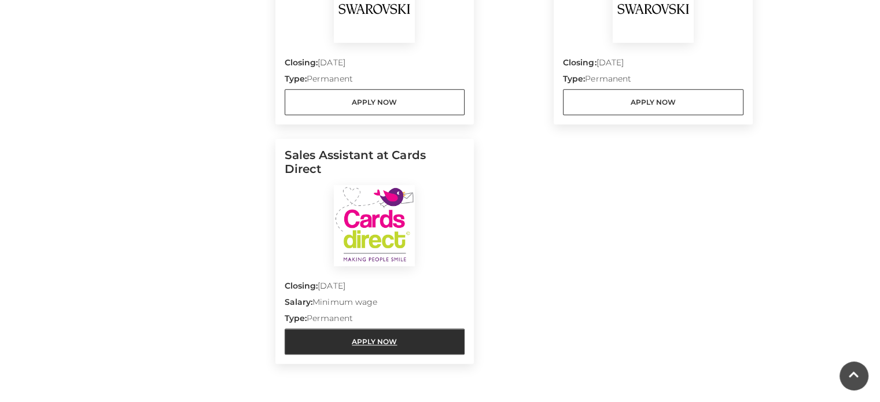
click at [396, 328] on link "Apply Now" at bounding box center [374, 341] width 180 height 26
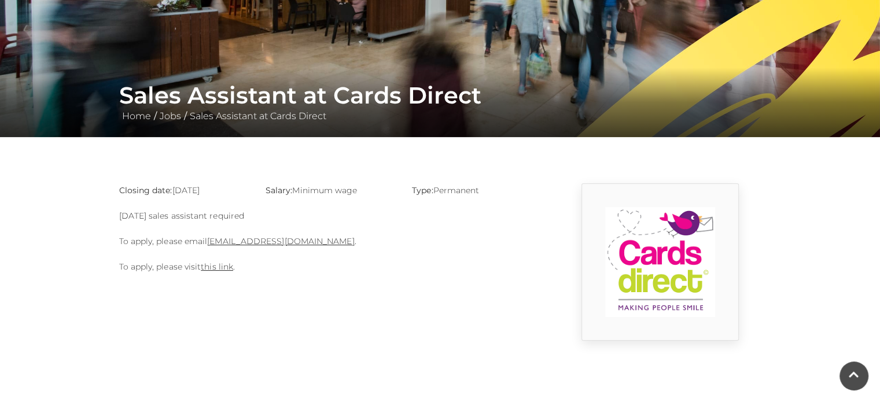
scroll to position [173, 0]
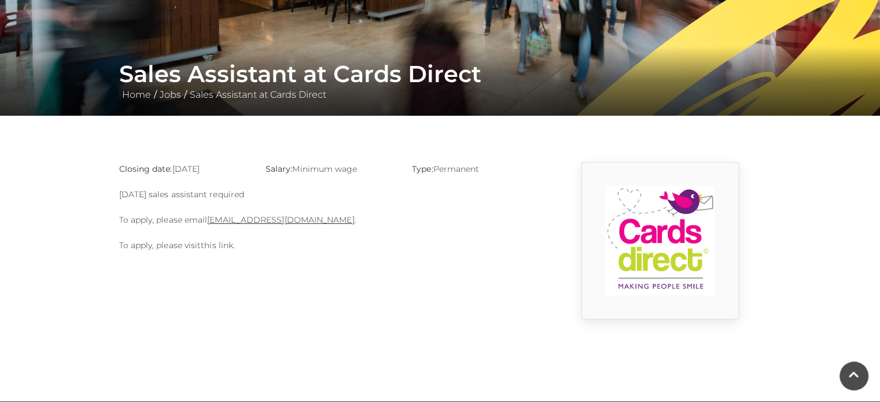
click at [224, 247] on link "this link" at bounding box center [217, 245] width 32 height 10
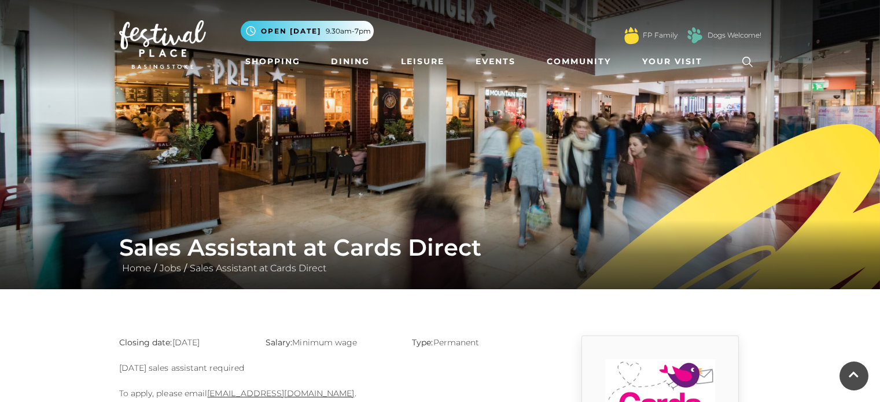
scroll to position [173, 0]
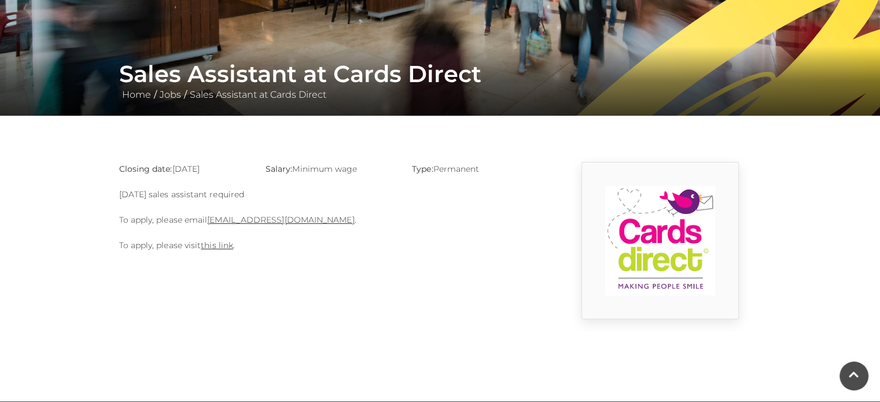
click at [253, 225] on p "To apply, please email [EMAIL_ADDRESS][DOMAIN_NAME] ." at bounding box center [330, 220] width 422 height 14
click at [254, 221] on link "[EMAIL_ADDRESS][DOMAIN_NAME]" at bounding box center [280, 220] width 147 height 10
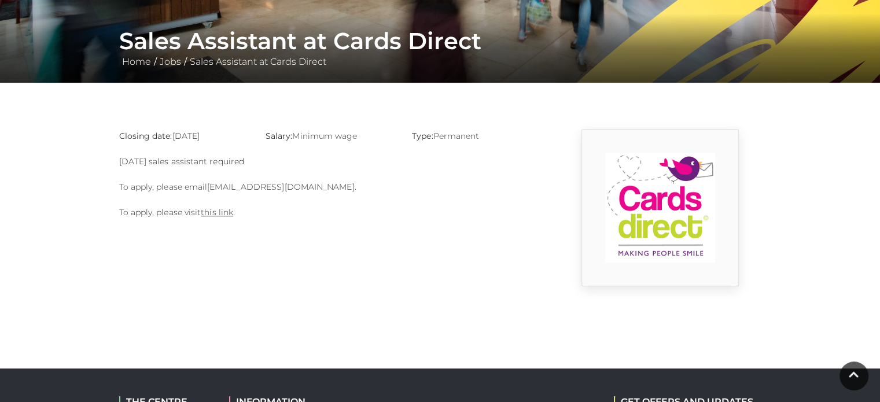
scroll to position [231, 0]
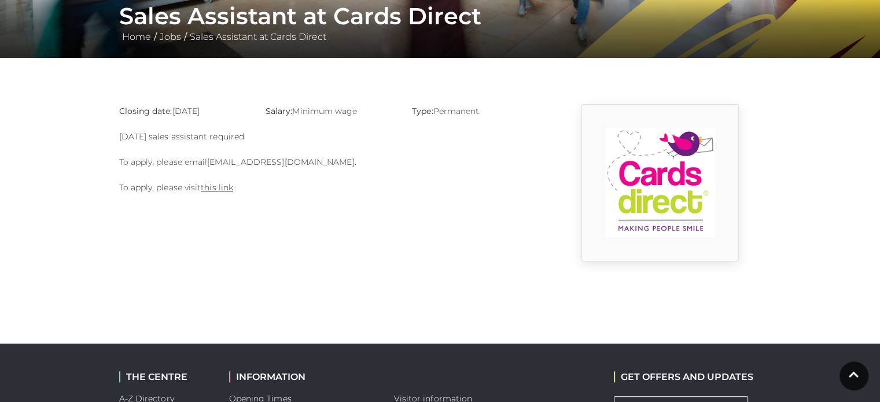
click at [295, 161] on link "basingstoke@cardsdirect.co.uk" at bounding box center [280, 162] width 147 height 10
drag, startPoint x: 341, startPoint y: 164, endPoint x: 210, endPoint y: 161, distance: 130.7
click at [210, 161] on p "To apply, please email basingstoke@cardsdirect.co.uk ." at bounding box center [330, 162] width 422 height 14
copy p "basingstoke@cardsdirect.co.uk ."
click at [390, 139] on p "Sunday sales assistant required" at bounding box center [330, 137] width 422 height 14
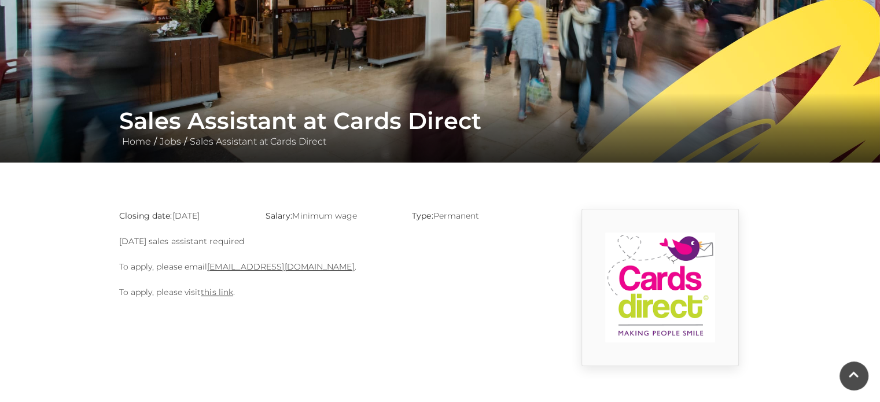
scroll to position [0, 0]
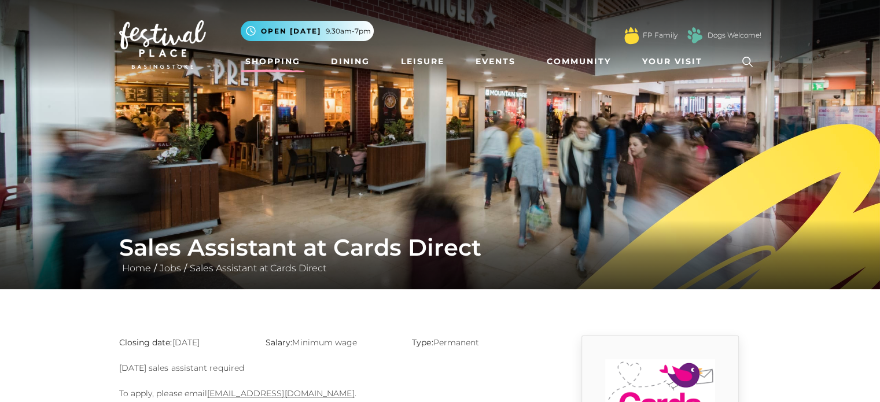
click at [247, 60] on link "Shopping" at bounding box center [273, 61] width 64 height 21
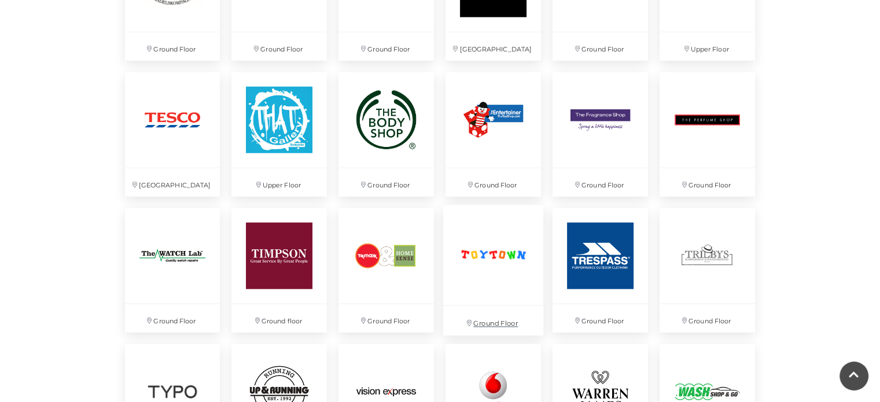
scroll to position [2776, 0]
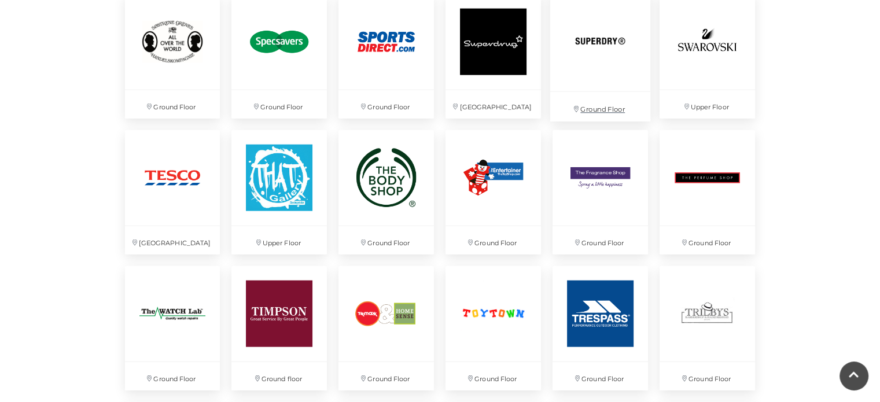
click at [638, 60] on img at bounding box center [600, 41] width 100 height 100
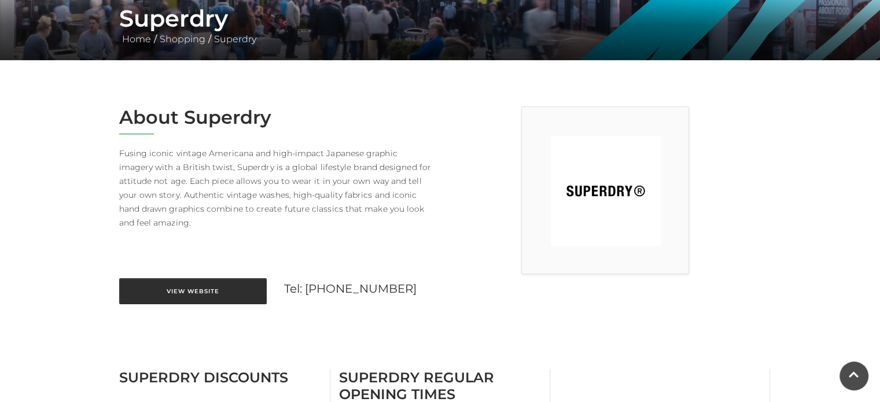
scroll to position [231, 0]
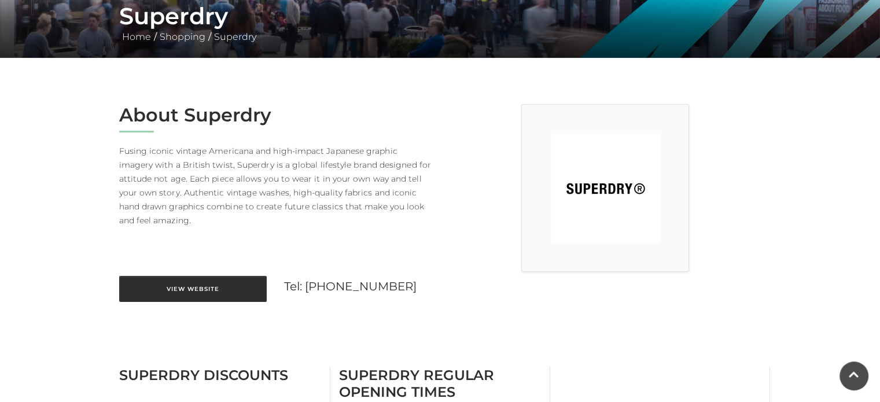
click at [189, 286] on link "View Website" at bounding box center [192, 289] width 147 height 26
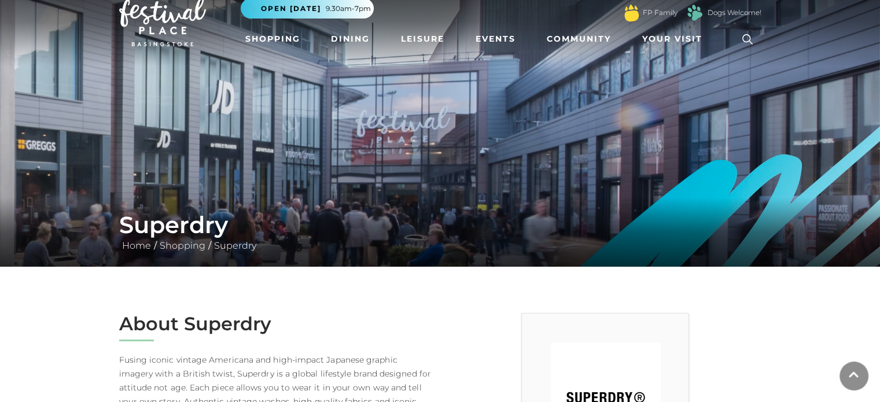
scroll to position [0, 0]
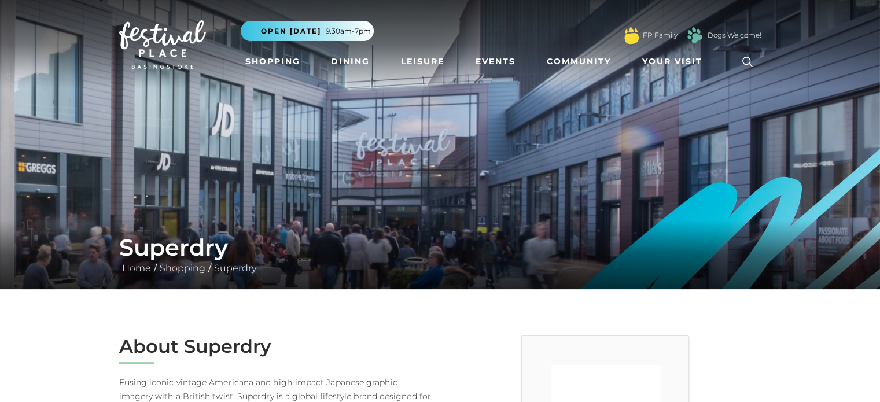
scroll to position [231, 0]
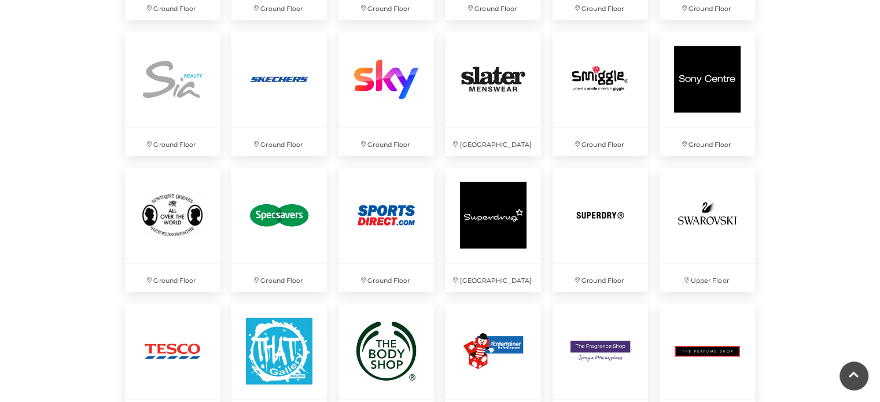
scroll to position [2544, 0]
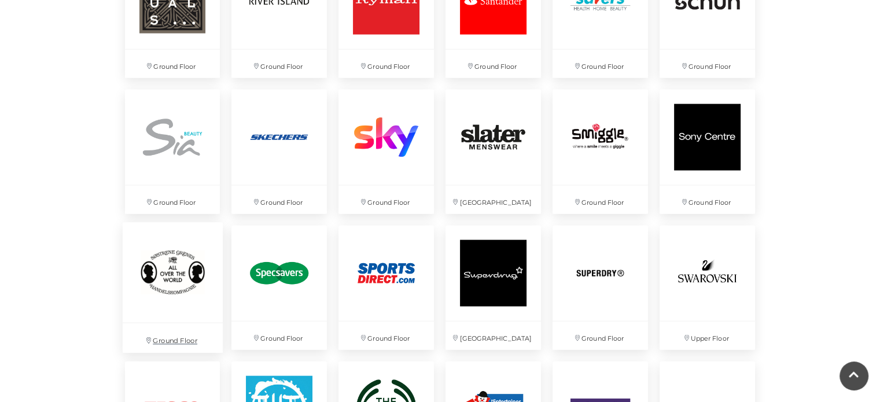
click at [177, 280] on img at bounding box center [172, 273] width 100 height 100
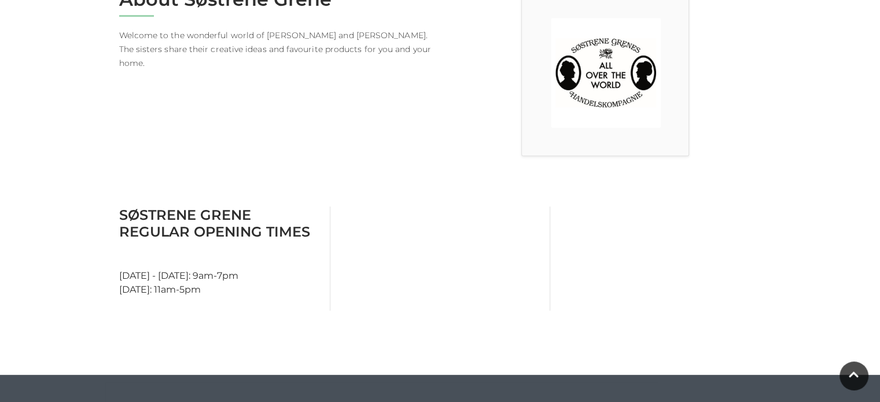
scroll to position [231, 0]
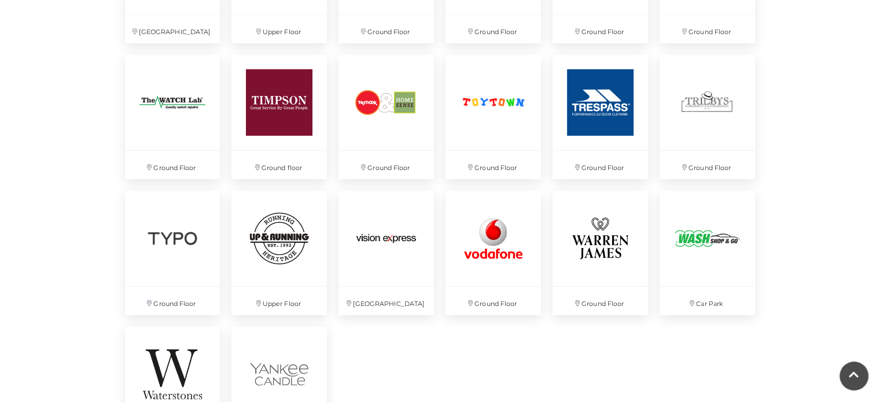
scroll to position [3007, 0]
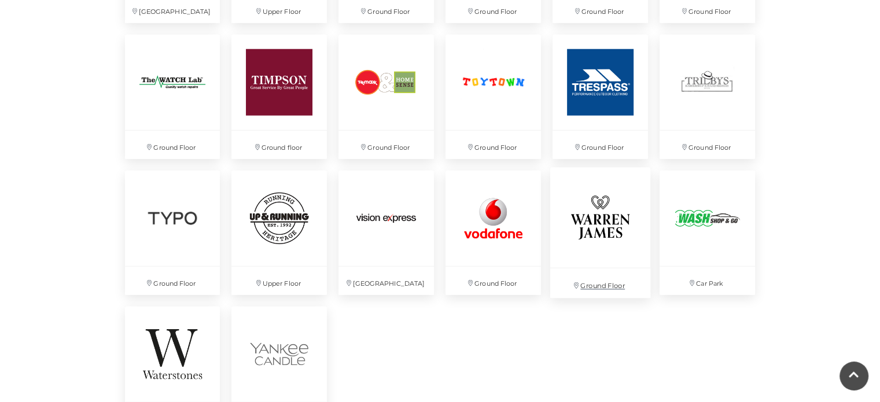
click at [586, 228] on img at bounding box center [600, 218] width 100 height 100
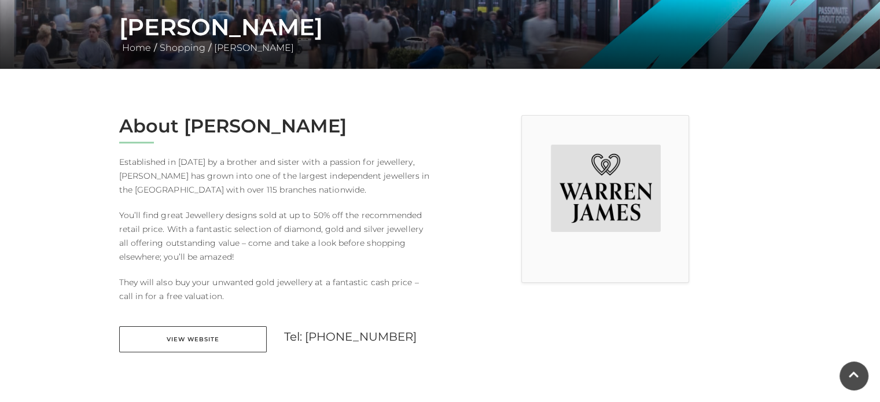
scroll to position [347, 0]
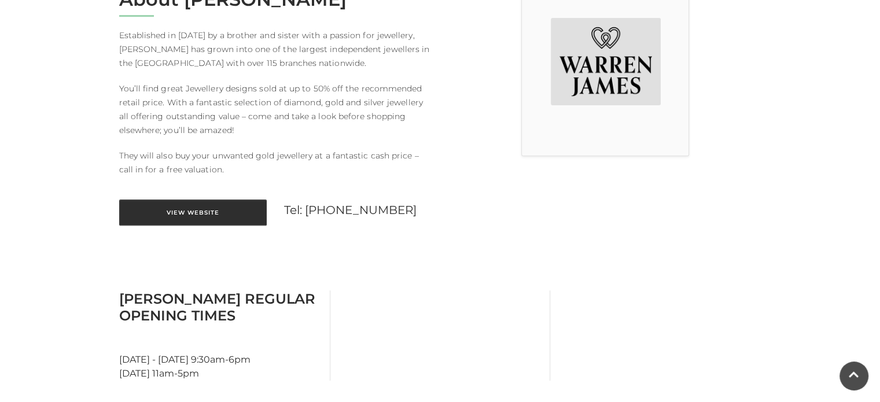
click at [244, 207] on link "View Website" at bounding box center [192, 212] width 147 height 26
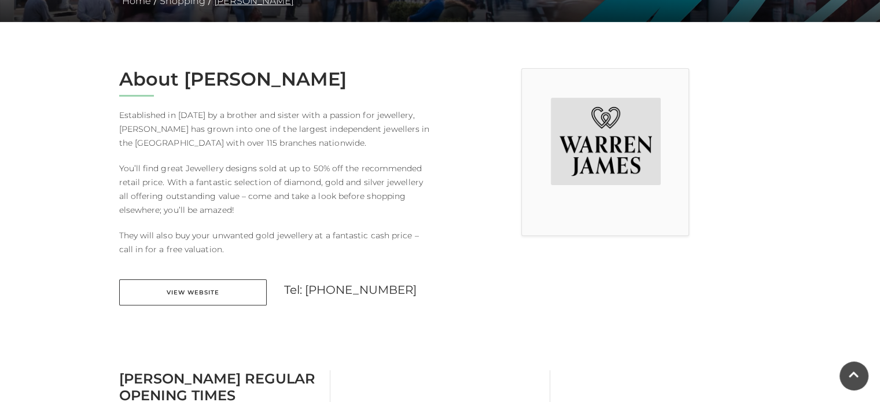
scroll to position [116, 0]
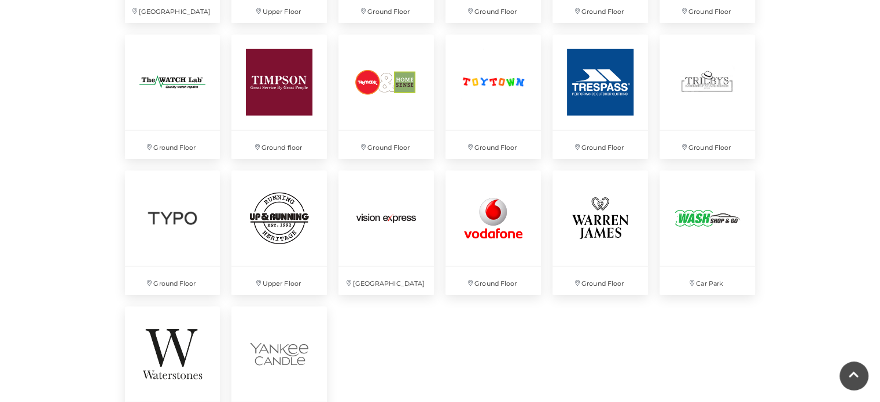
scroll to position [3065, 0]
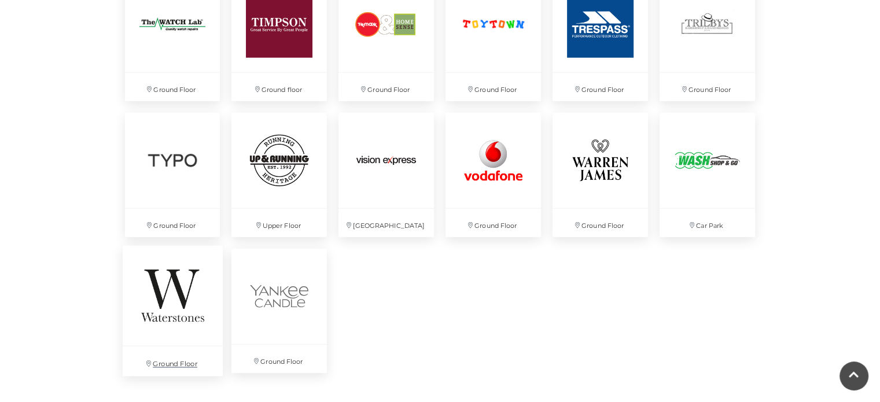
click at [194, 314] on img at bounding box center [172, 295] width 100 height 100
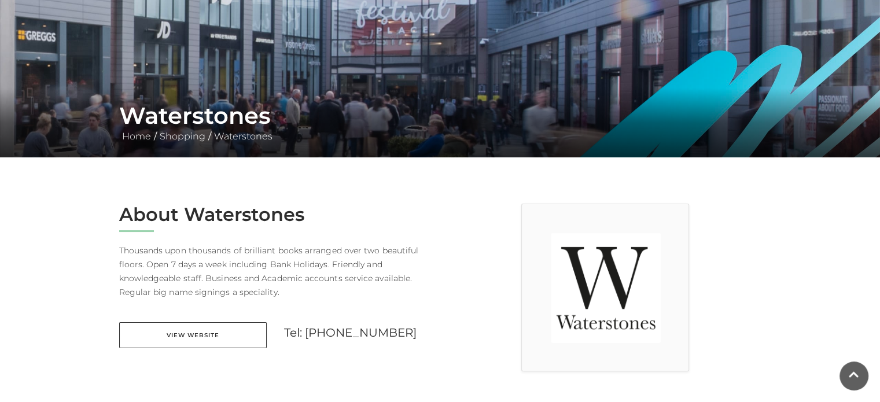
scroll to position [173, 0]
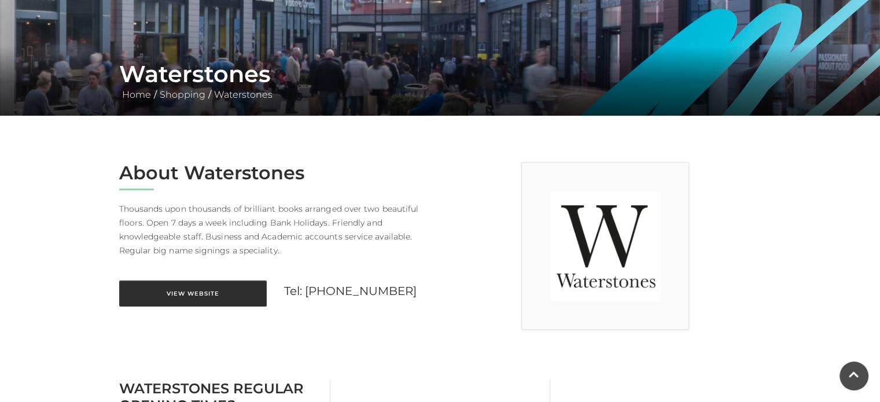
click at [215, 295] on link "View Website" at bounding box center [192, 293] width 147 height 26
